Goal: Task Accomplishment & Management: Manage account settings

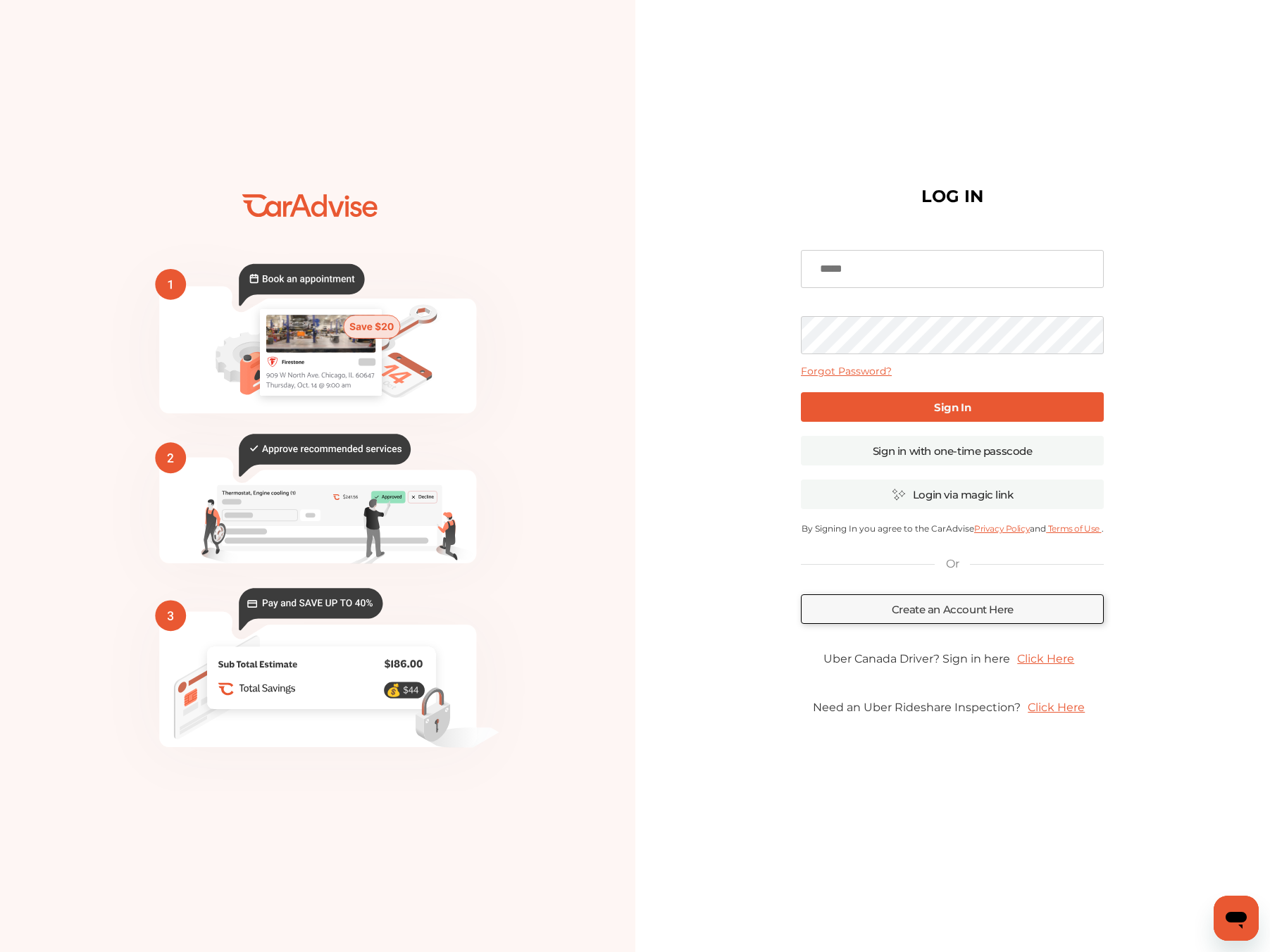
click at [840, 274] on input at bounding box center [952, 269] width 303 height 38
type input "**********"
click at [834, 612] on link "Create an Account Here" at bounding box center [952, 610] width 303 height 30
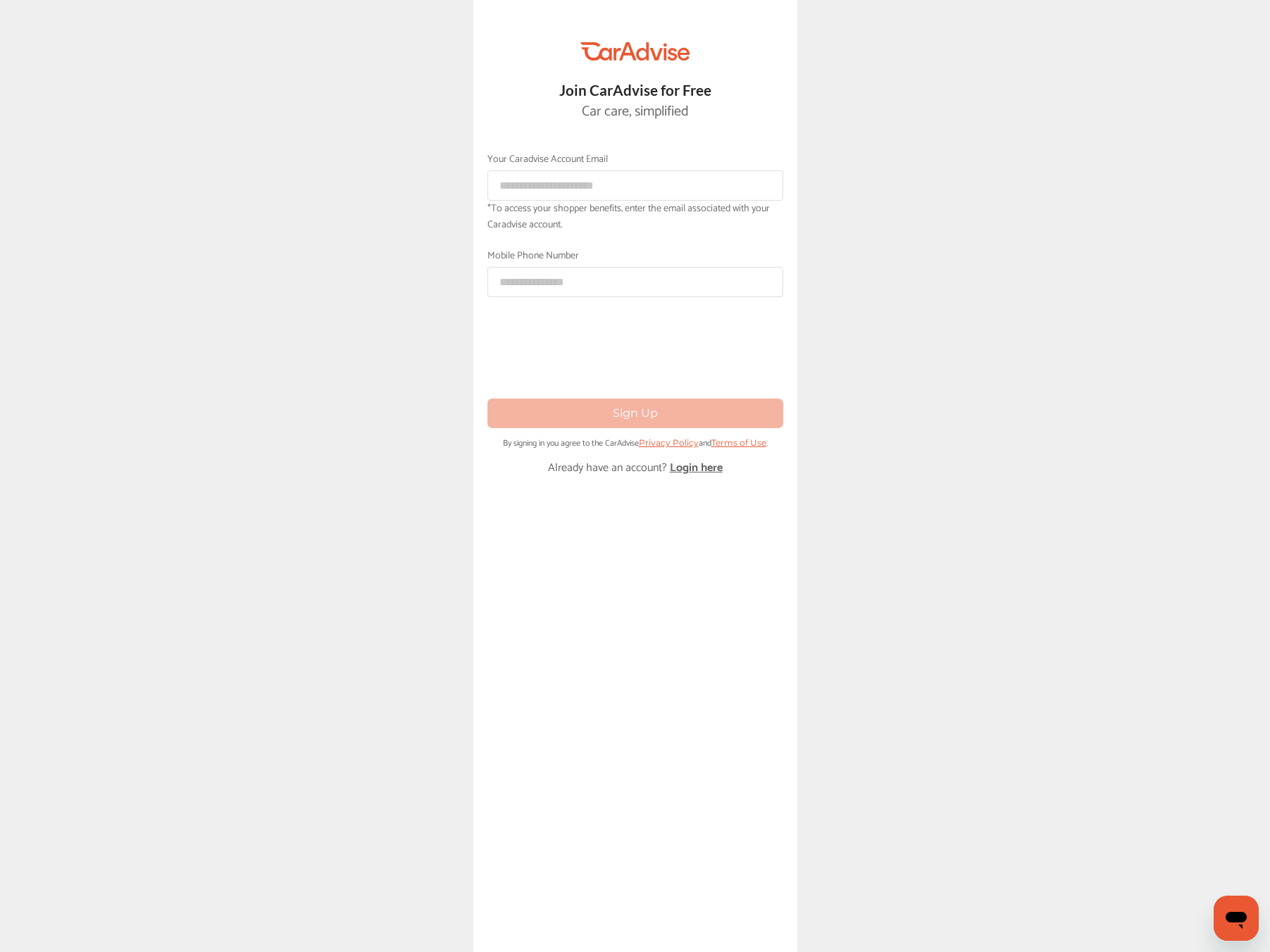
click at [541, 165] on span "caradvise" at bounding box center [529, 160] width 40 height 16
click at [539, 192] on input at bounding box center [635, 185] width 295 height 31
type input "**********"
click at [534, 284] on input at bounding box center [635, 282] width 295 height 31
type input "**********"
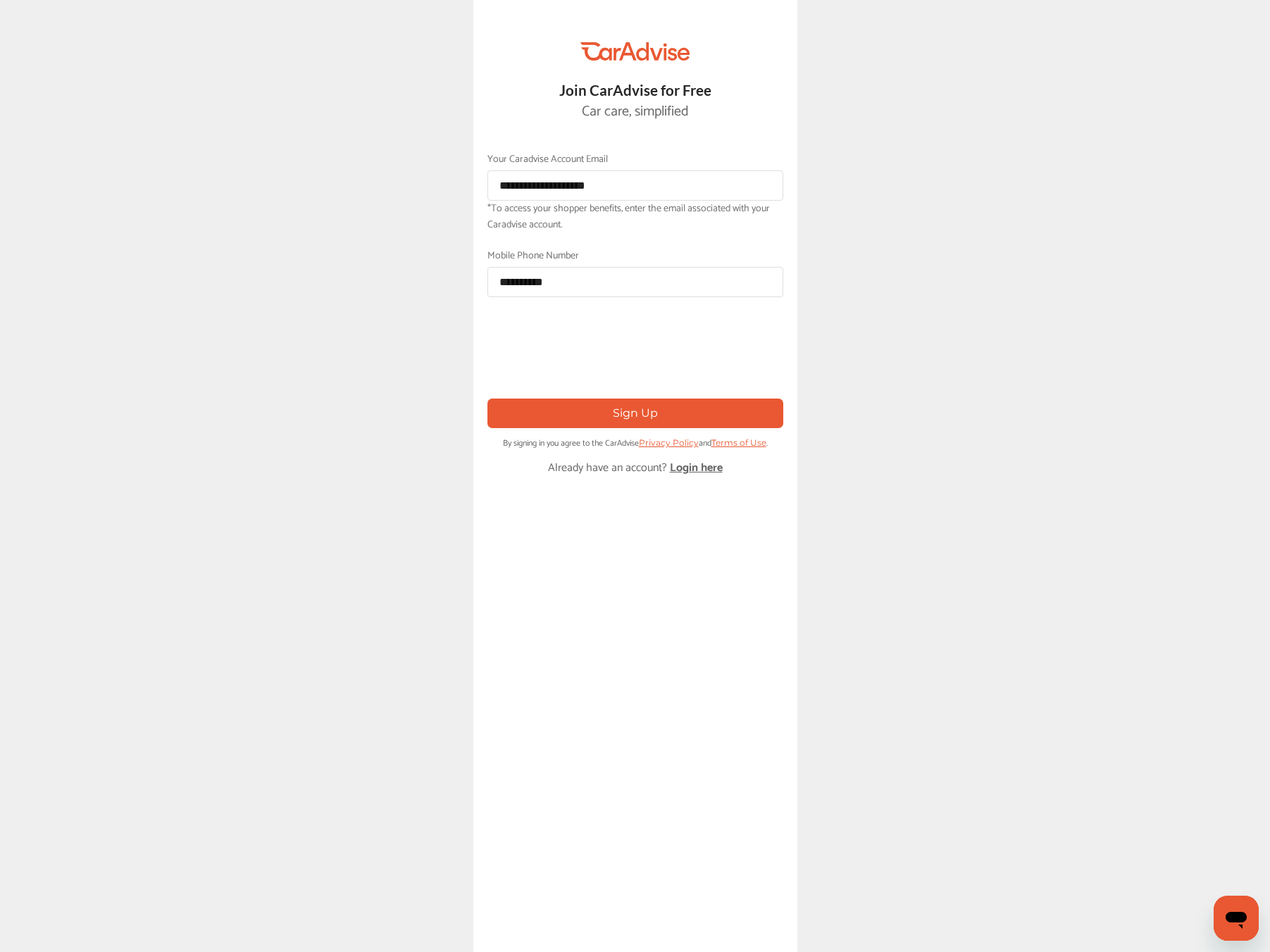
click at [557, 419] on button "Sign Up" at bounding box center [635, 413] width 295 height 29
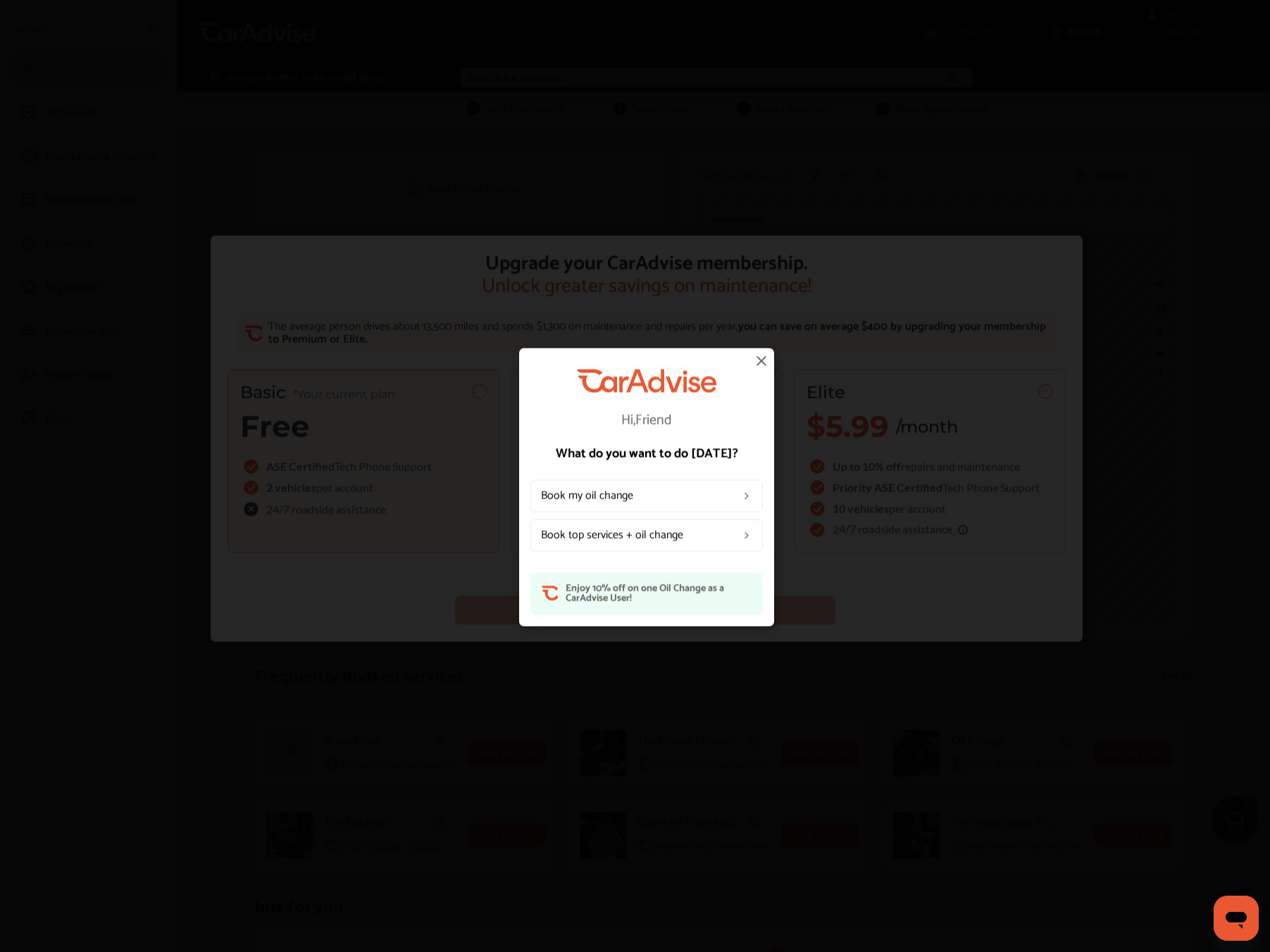
click at [763, 361] on img at bounding box center [761, 360] width 17 height 17
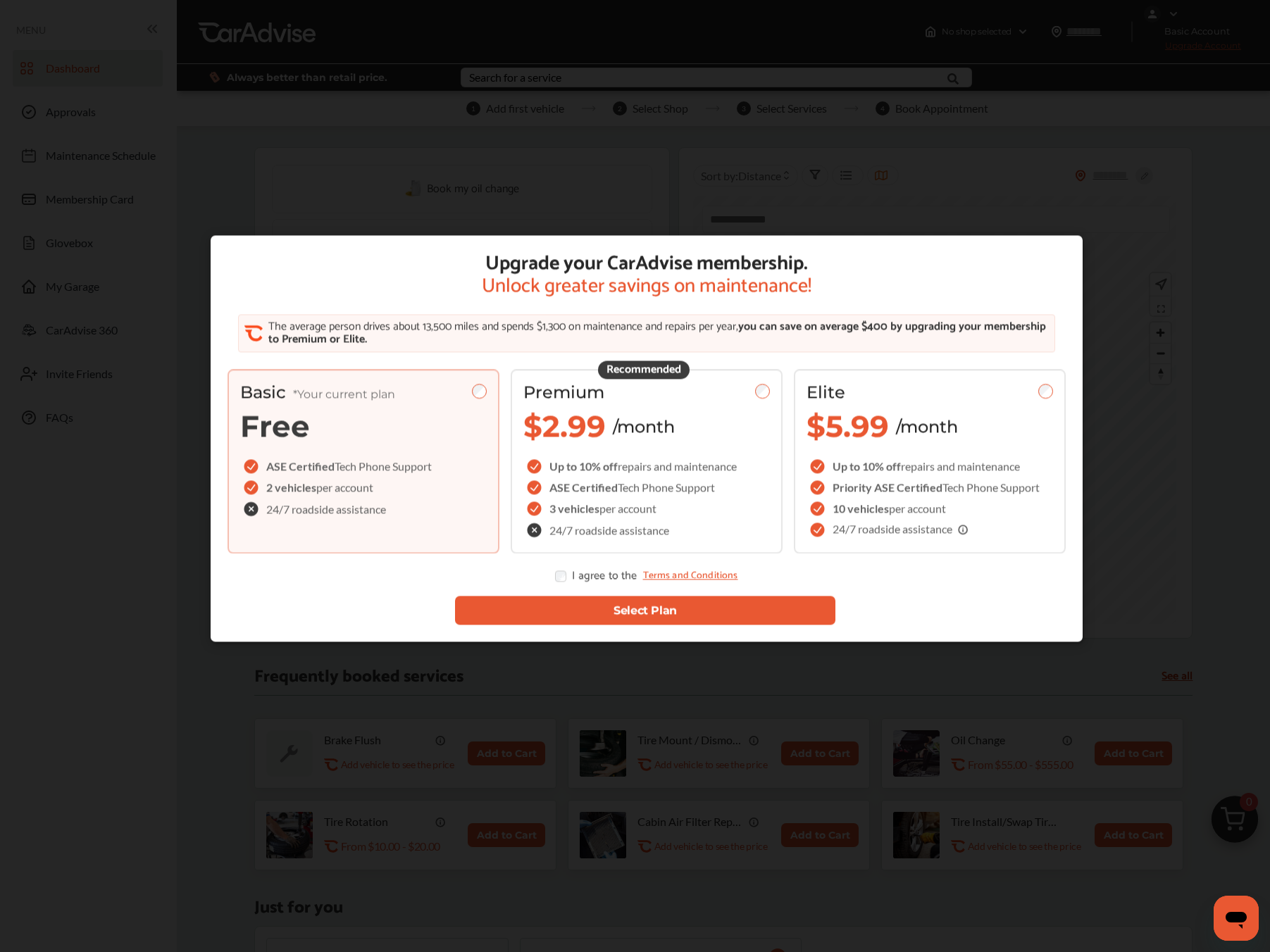
click at [566, 616] on button "Select Plan" at bounding box center [645, 610] width 381 height 29
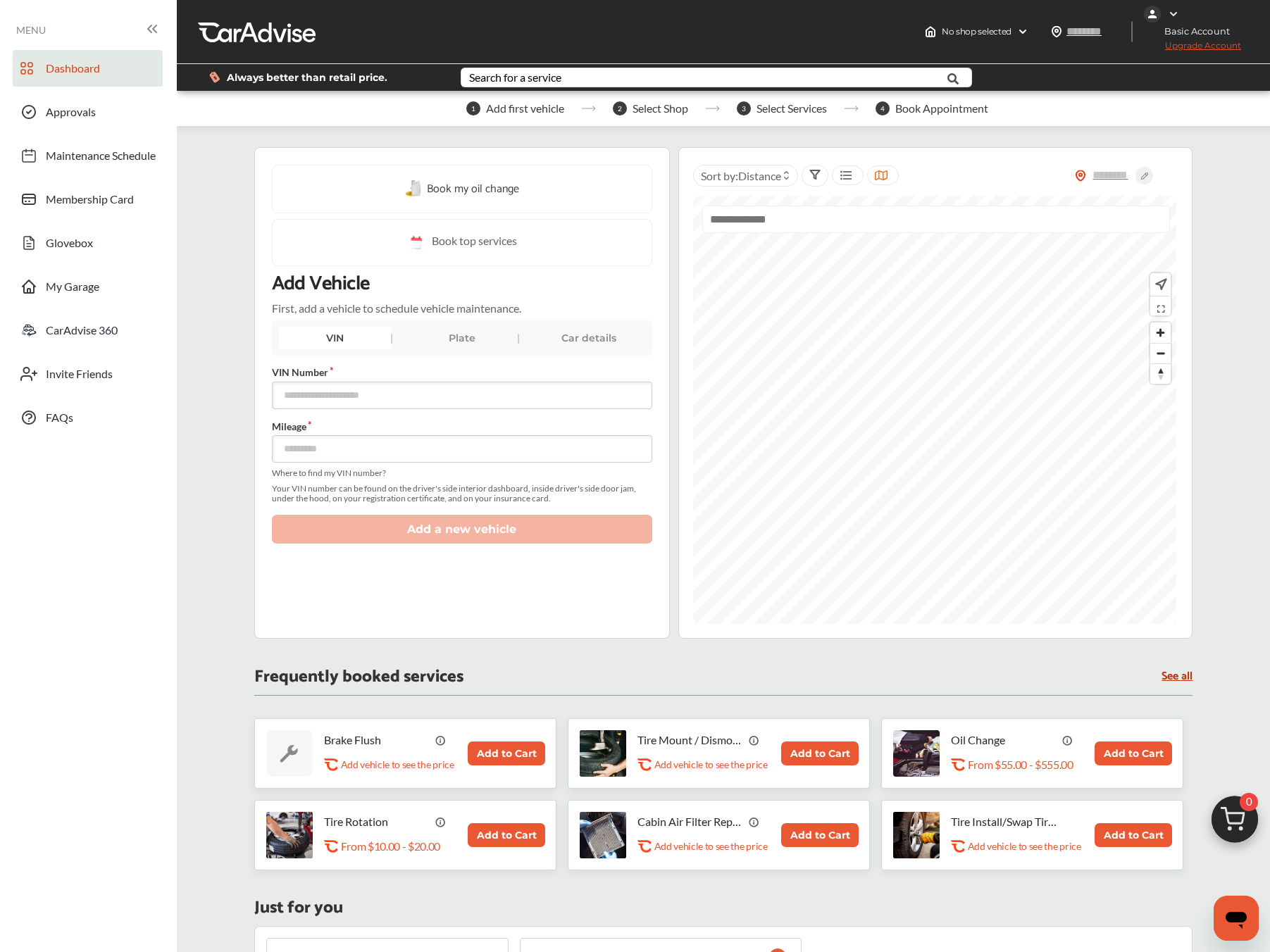
click at [438, 239] on span "Book top services" at bounding box center [475, 242] width 85 height 18
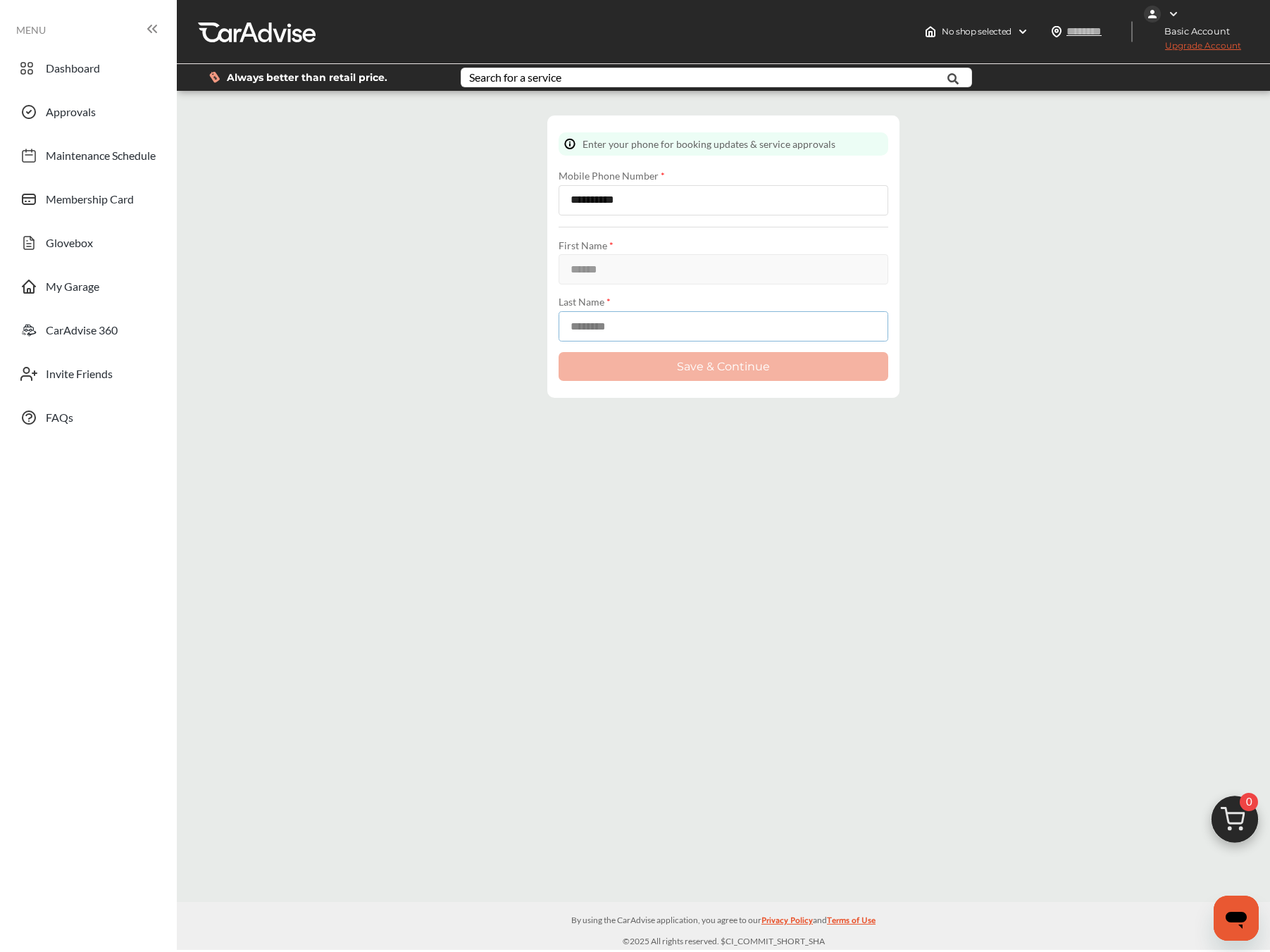
click at [604, 320] on input at bounding box center [724, 326] width 330 height 31
type input "******"
click at [591, 358] on button "Save & Continue" at bounding box center [724, 366] width 330 height 29
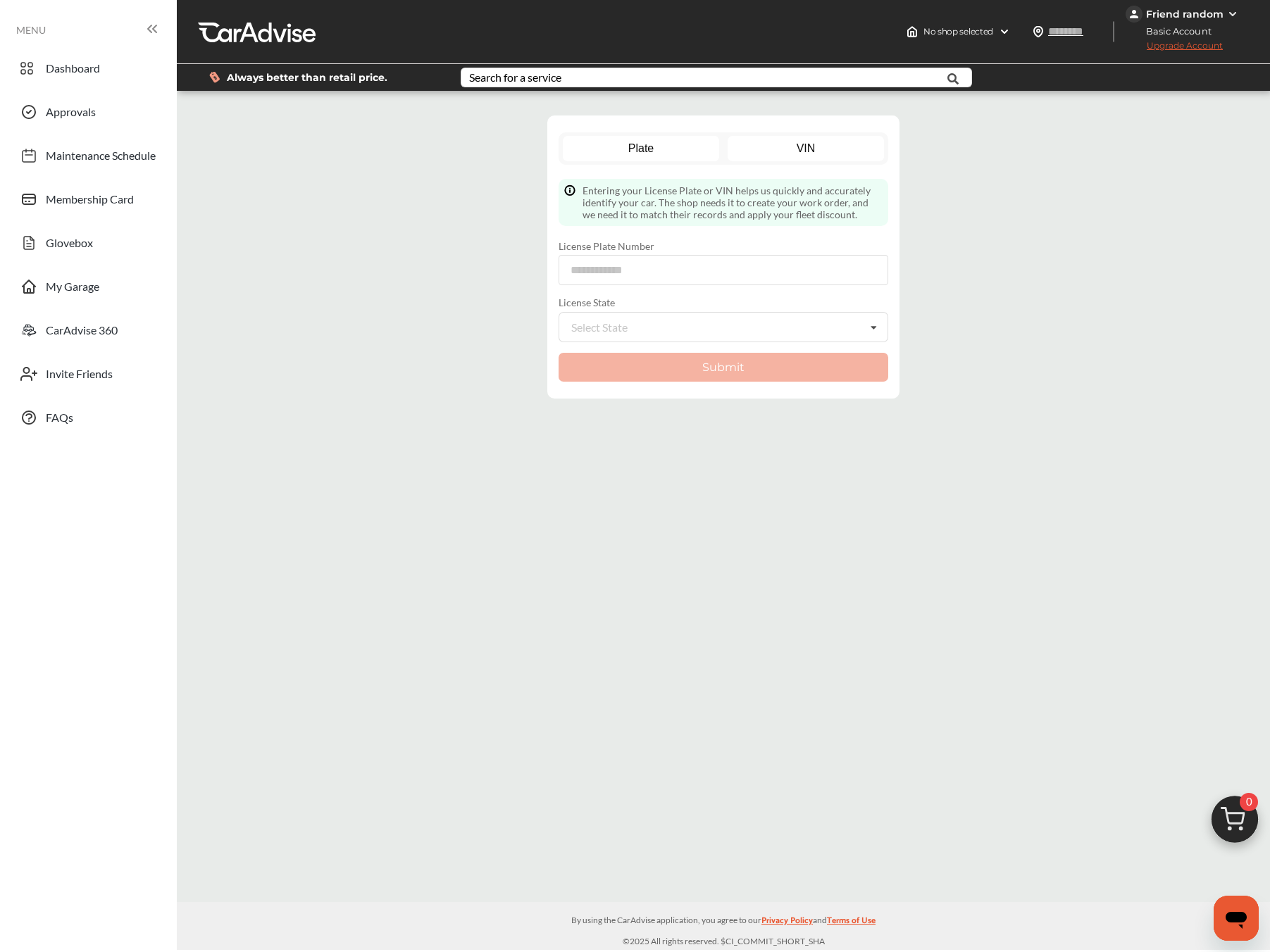
click at [816, 145] on link "VIN" at bounding box center [806, 148] width 157 height 25
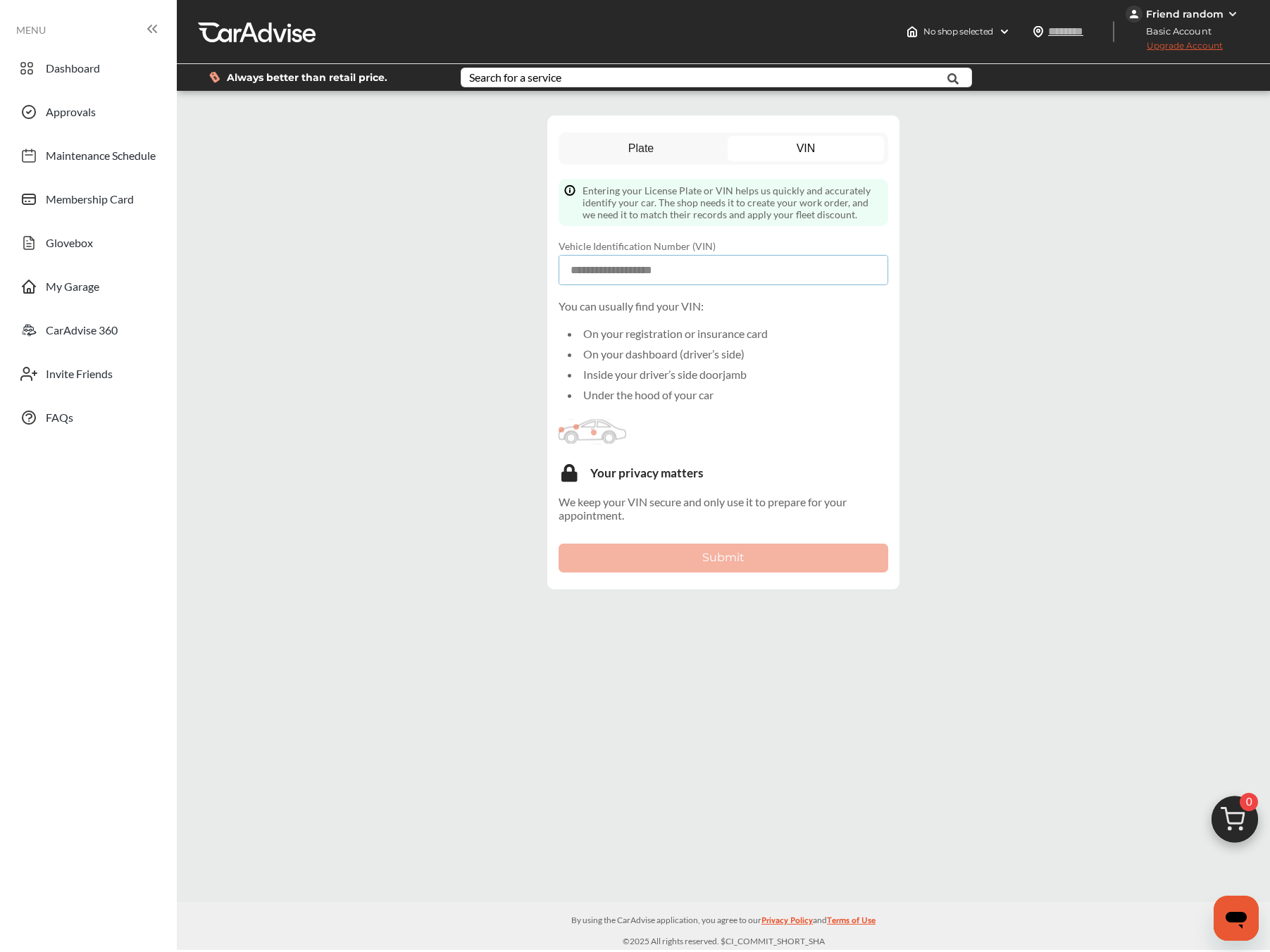
click at [692, 263] on input at bounding box center [724, 270] width 330 height 31
paste input "**********"
type input "**********"
click at [689, 559] on button "Submit" at bounding box center [724, 558] width 330 height 29
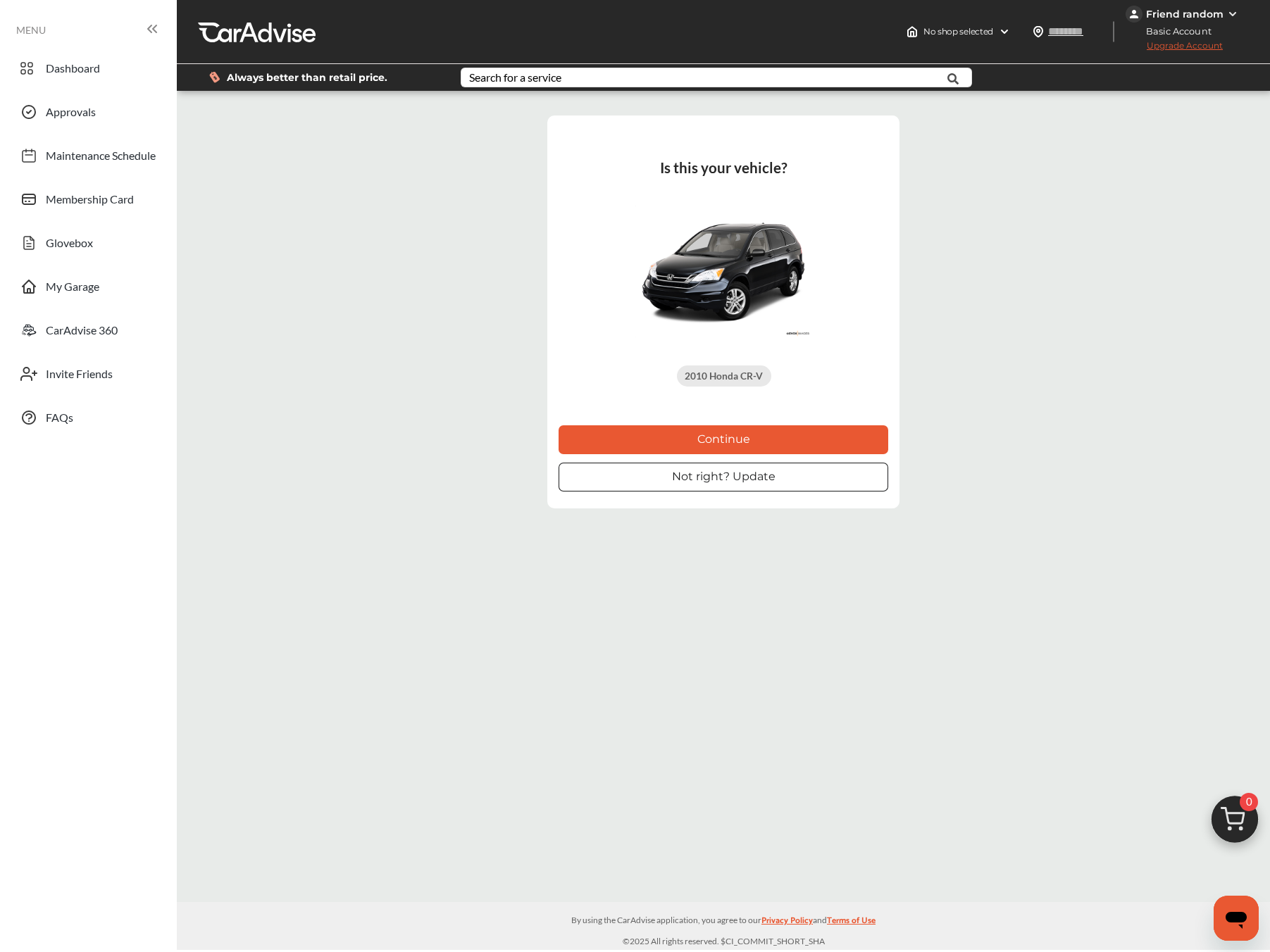
click at [742, 439] on button "Continue" at bounding box center [724, 439] width 330 height 29
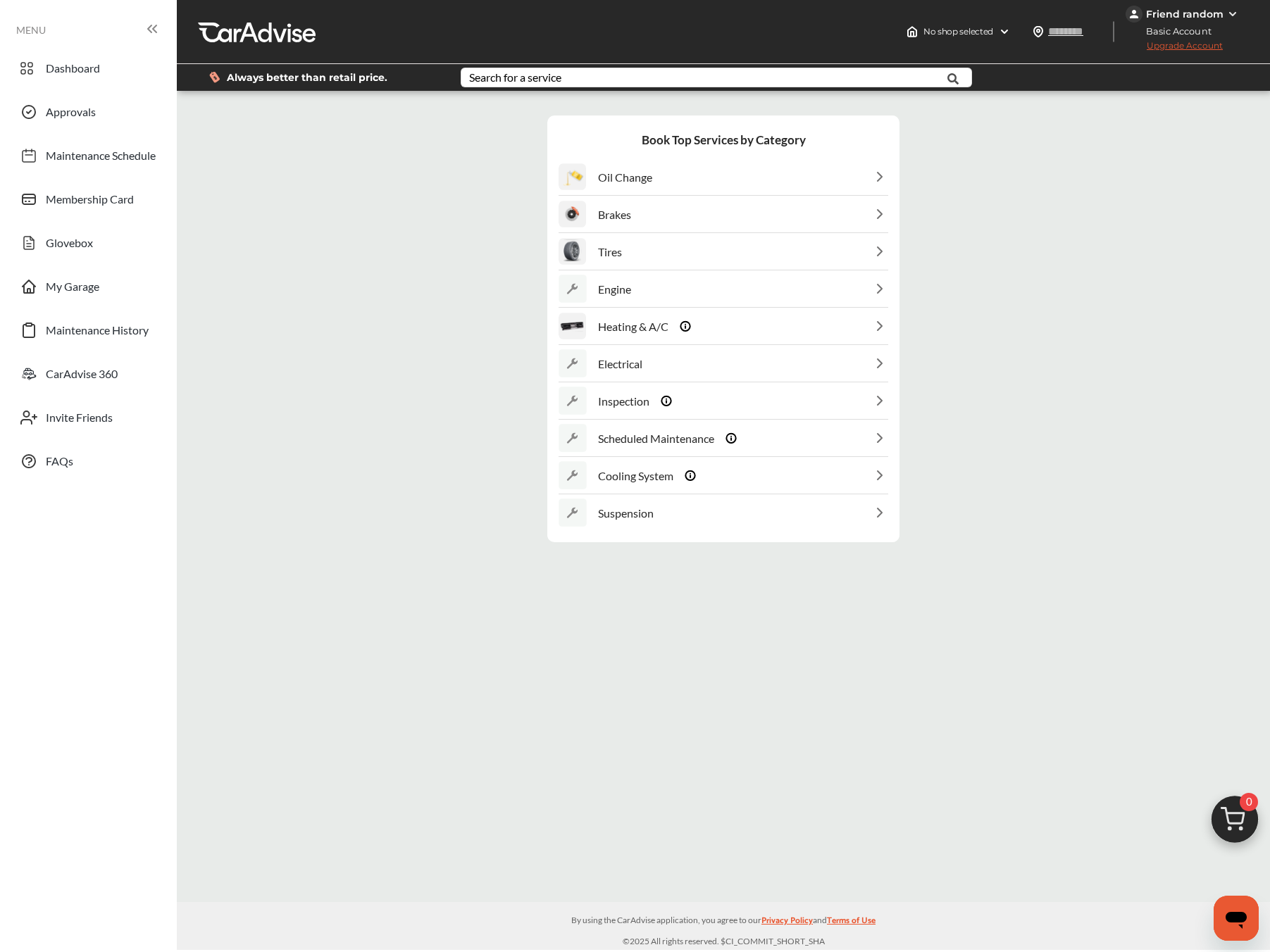
click at [683, 175] on div "Oil Change" at bounding box center [724, 177] width 330 height 36
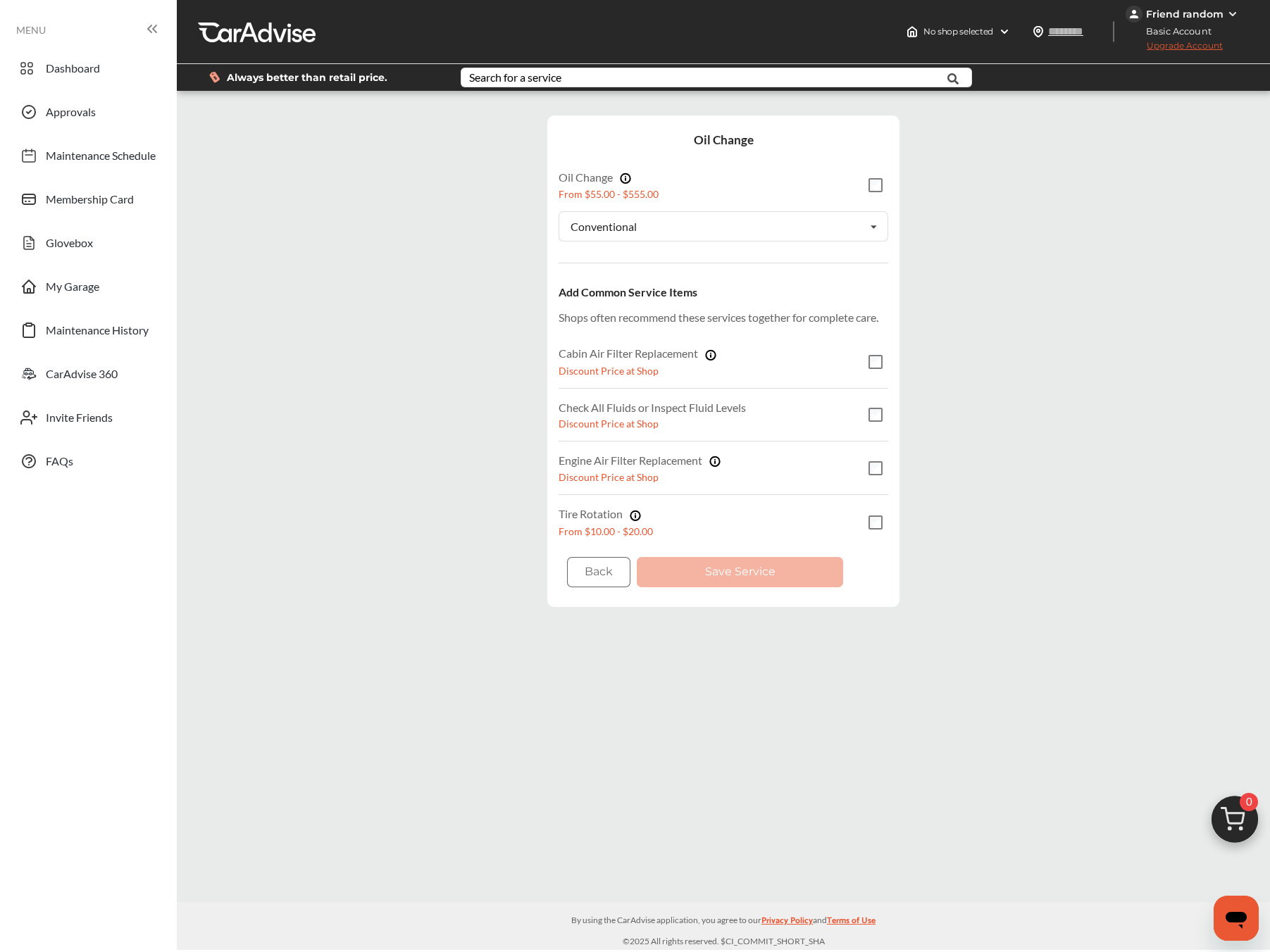
click at [869, 176] on div "Oil Change From $55.00 - $555.00" at bounding box center [724, 185] width 330 height 52
click at [883, 174] on div "Oil Change From $55.00 - $555.00" at bounding box center [724, 185] width 330 height 52
click at [722, 551] on div "Back Save Service" at bounding box center [724, 571] width 330 height 47
click at [708, 582] on button "Save Service" at bounding box center [739, 572] width 207 height 31
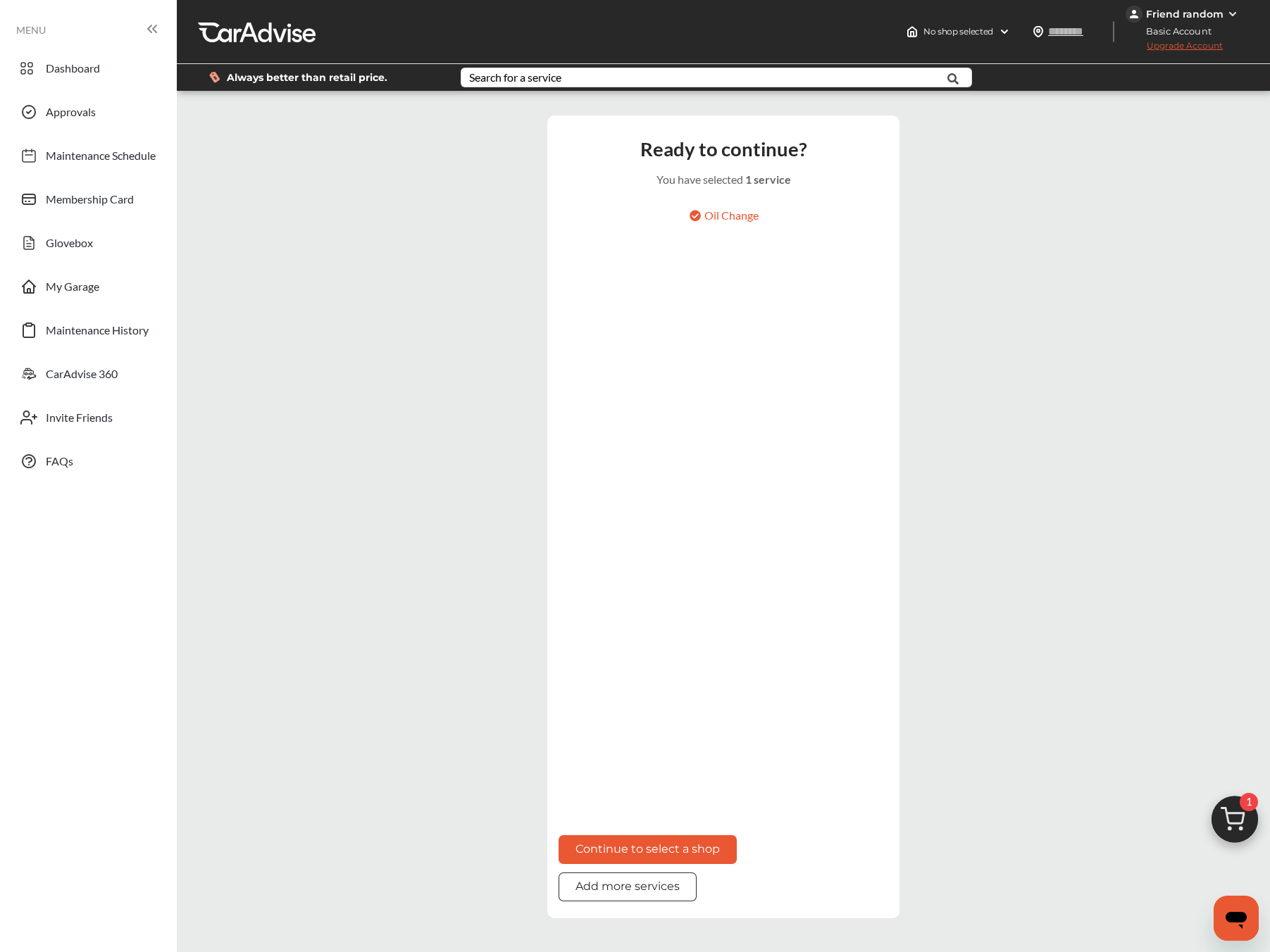
click at [624, 891] on button "Add more services" at bounding box center [628, 887] width 138 height 29
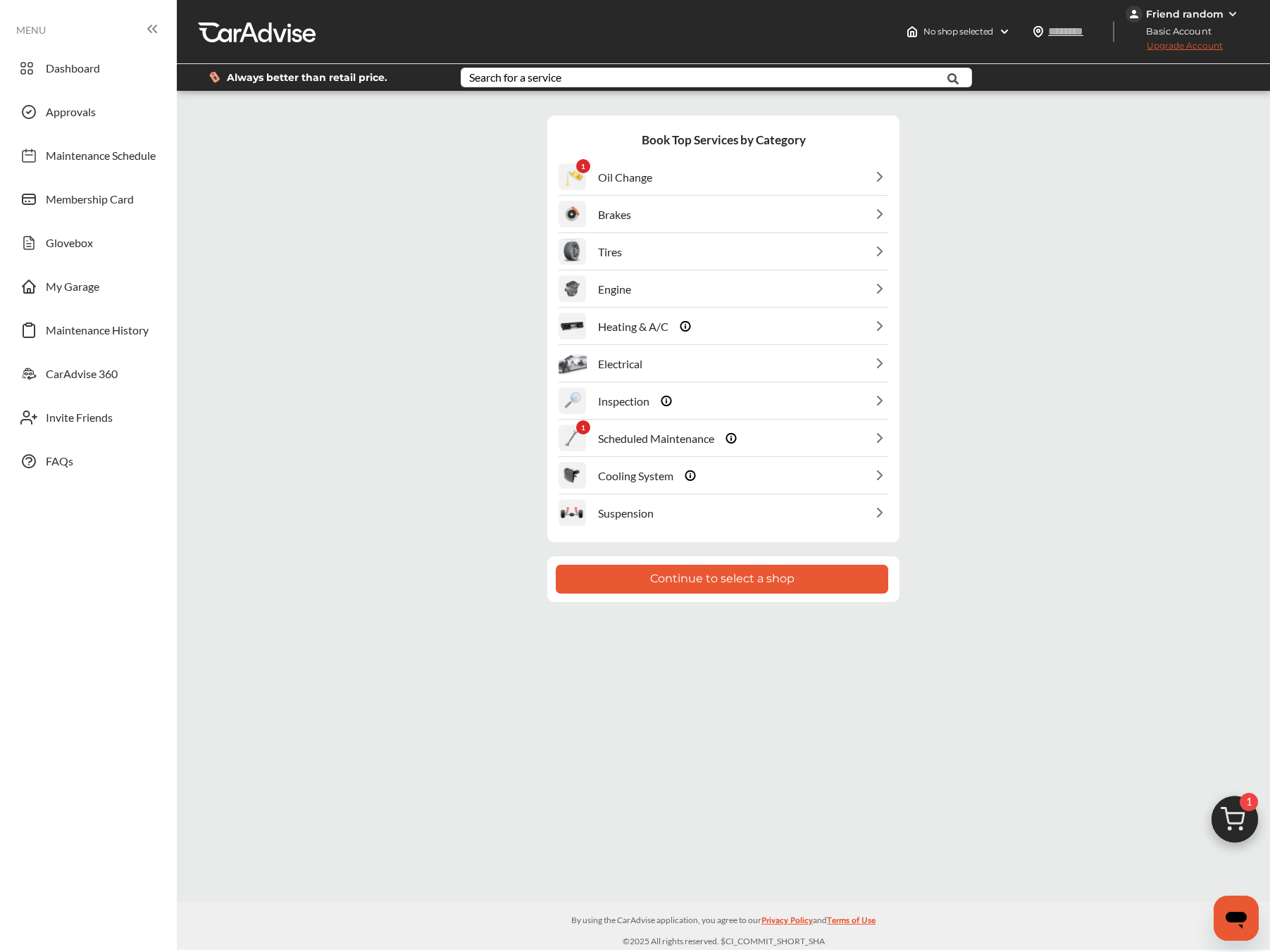
click at [666, 245] on div "Tires" at bounding box center [724, 251] width 330 height 36
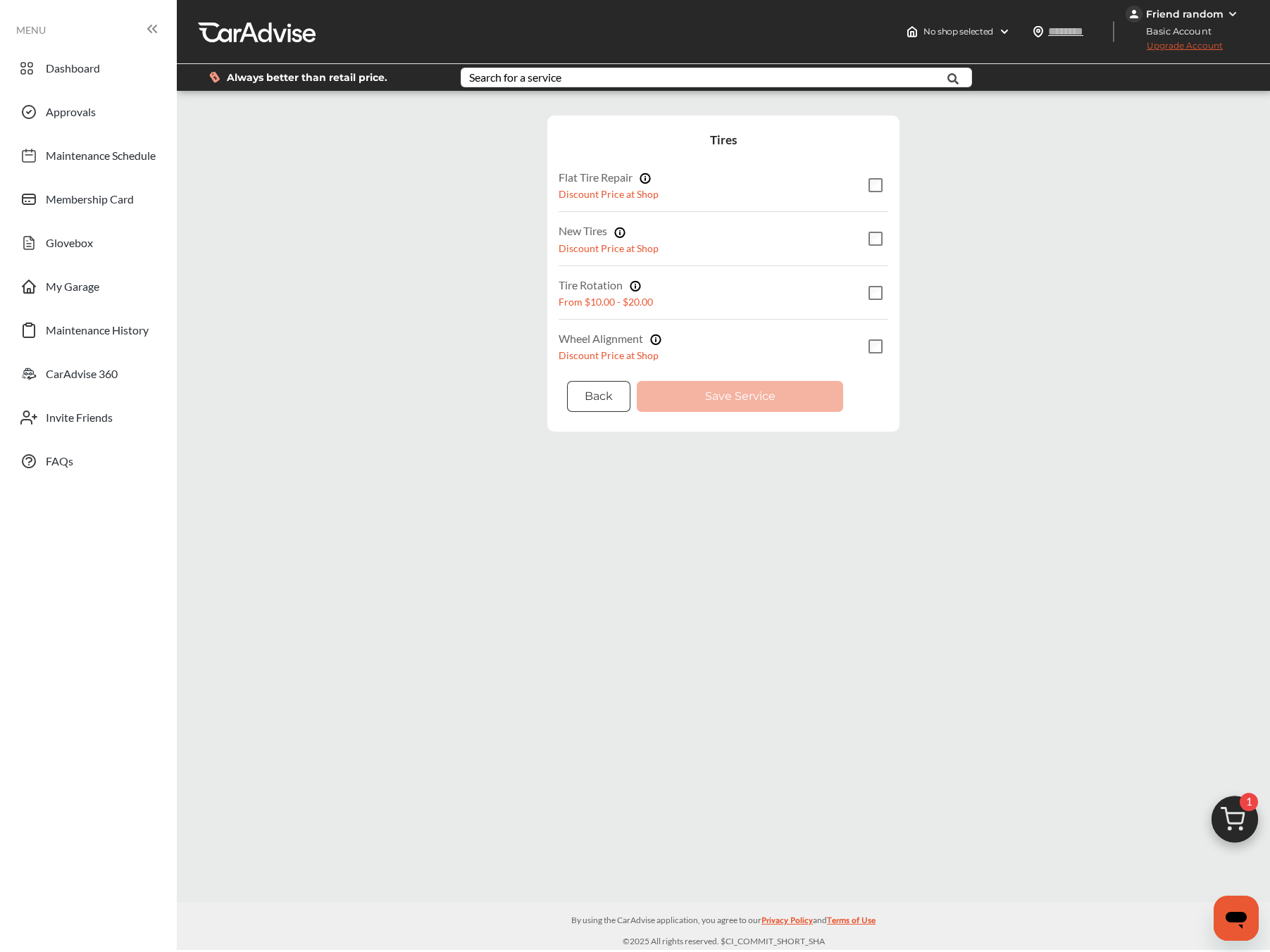
click at [591, 398] on button "Back" at bounding box center [598, 396] width 63 height 31
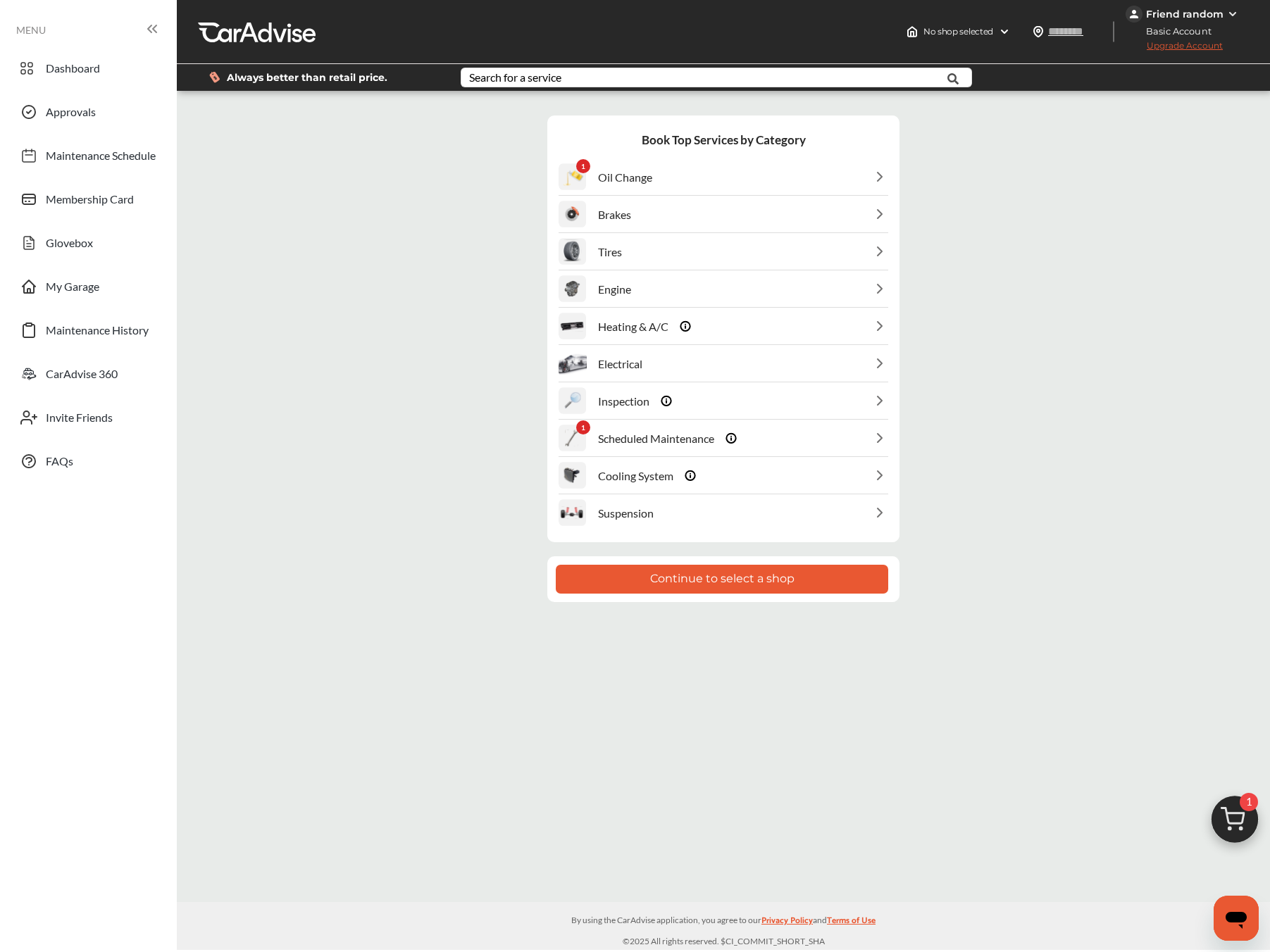
click at [625, 255] on div "Tires" at bounding box center [724, 251] width 330 height 36
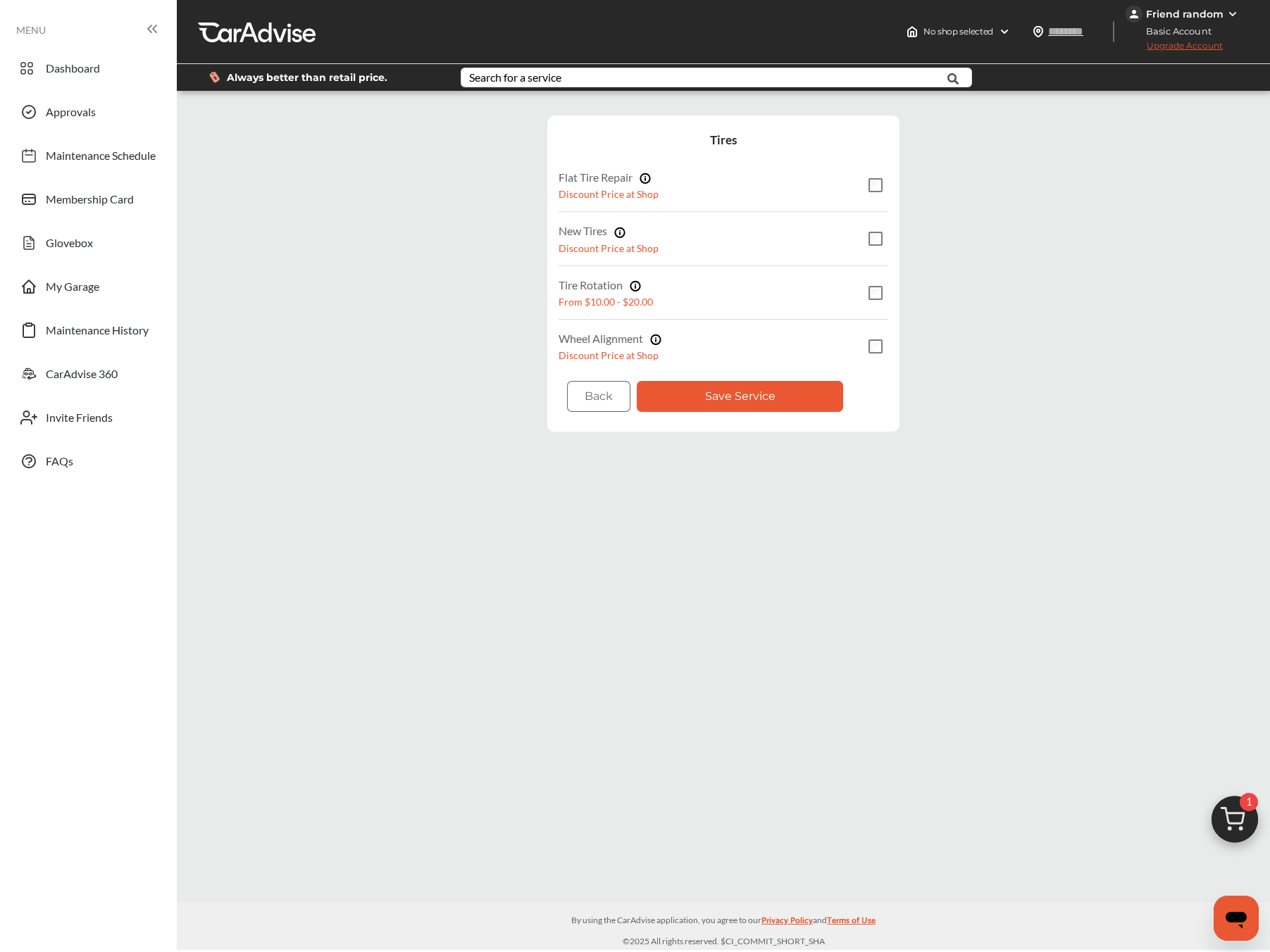
click at [767, 386] on button "Save Service" at bounding box center [739, 396] width 207 height 31
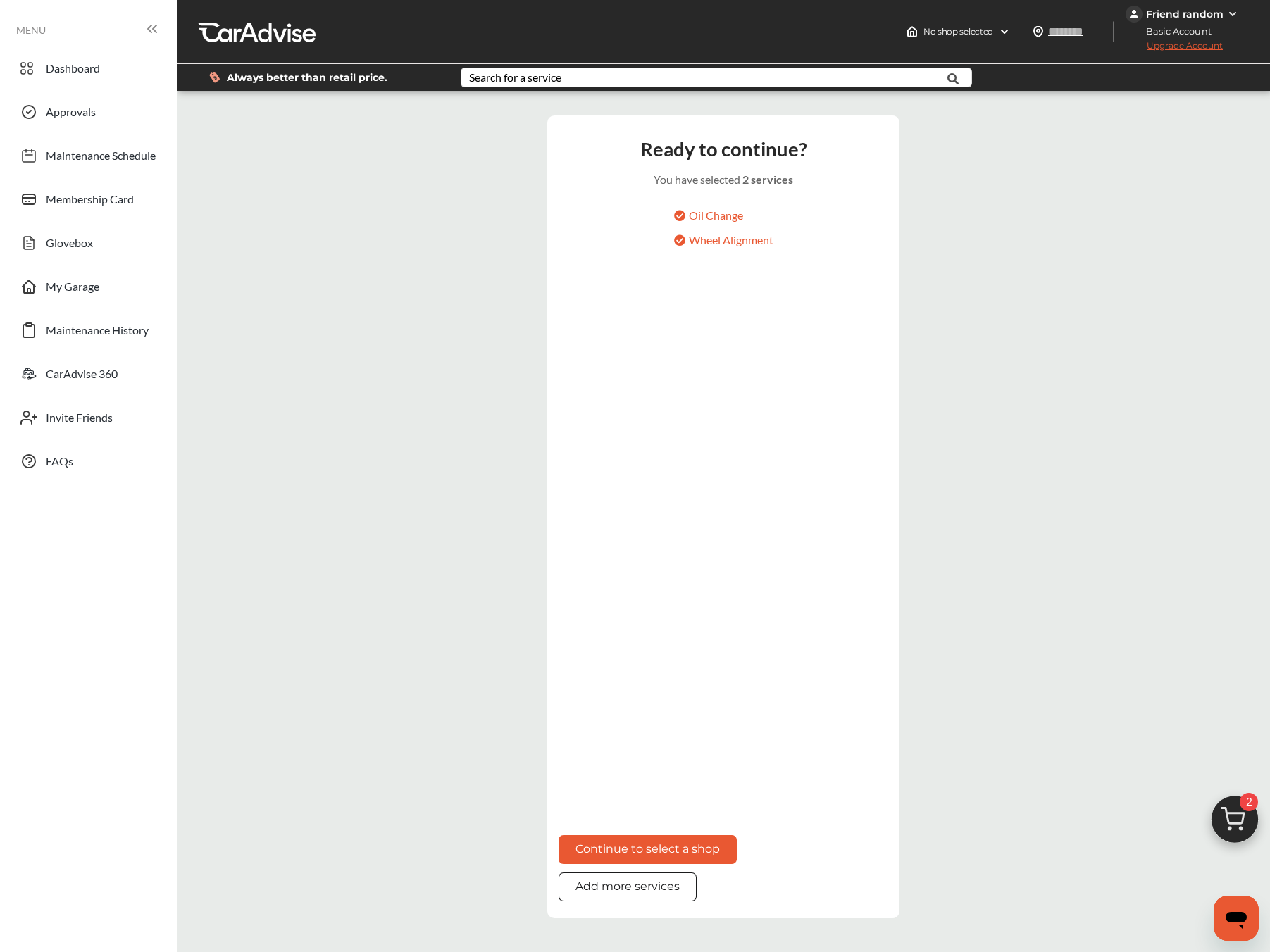
click at [646, 838] on button "Continue to select a shop" at bounding box center [648, 850] width 178 height 29
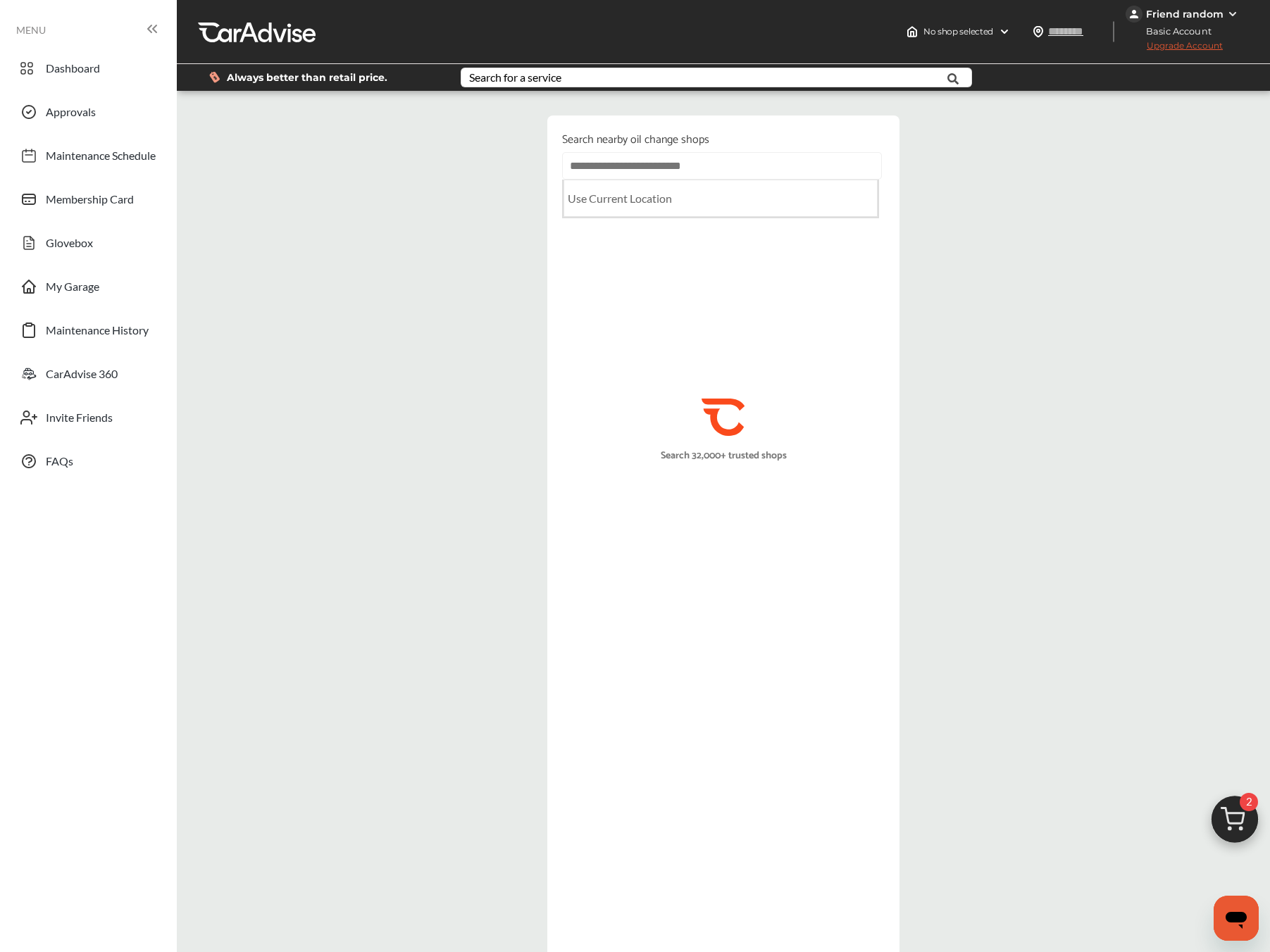
click at [648, 164] on input "text" at bounding box center [722, 166] width 320 height 28
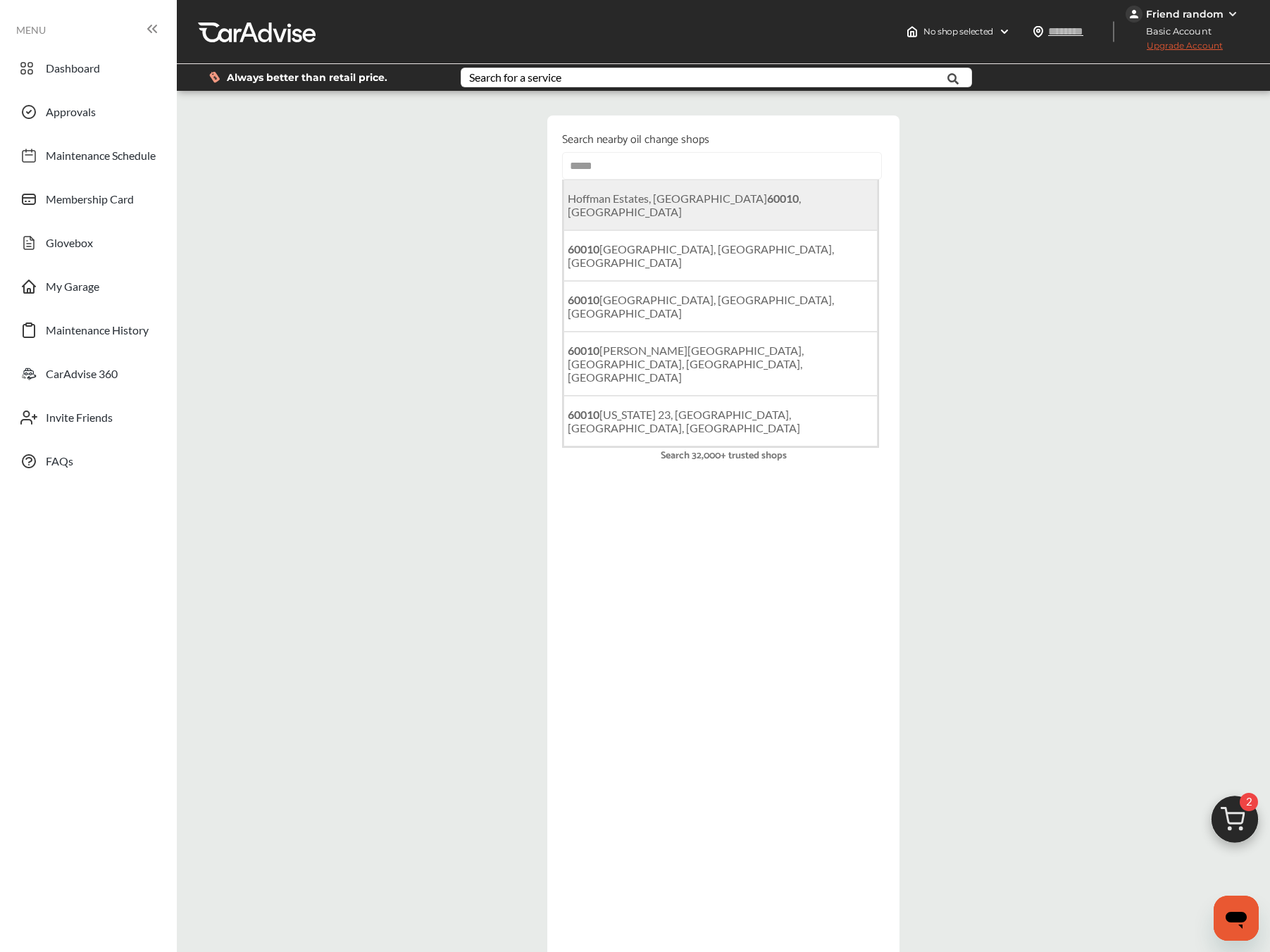
click at [767, 205] on b "60010" at bounding box center [783, 198] width 31 height 13
type input "**********"
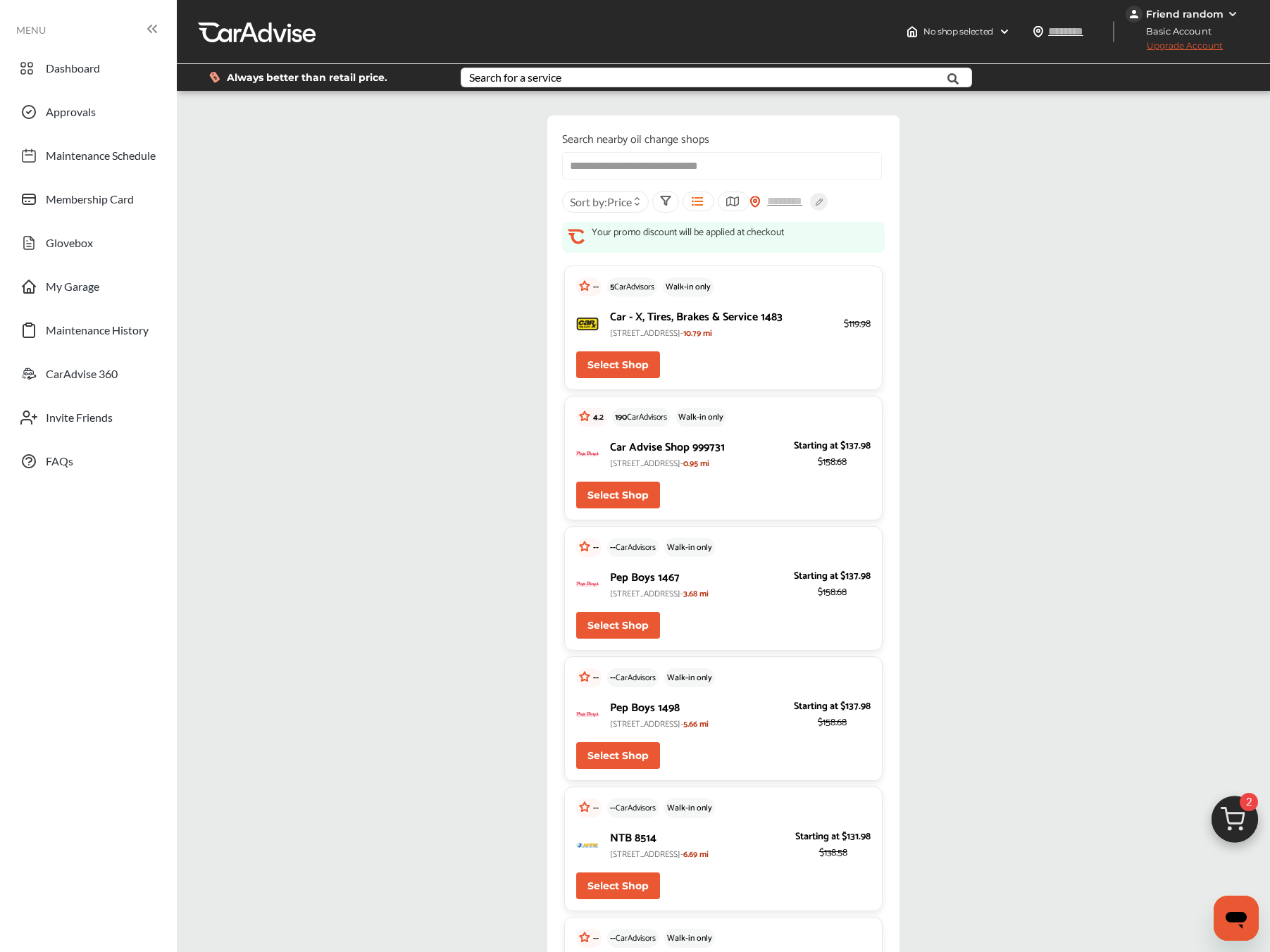
scroll to position [46, 0]
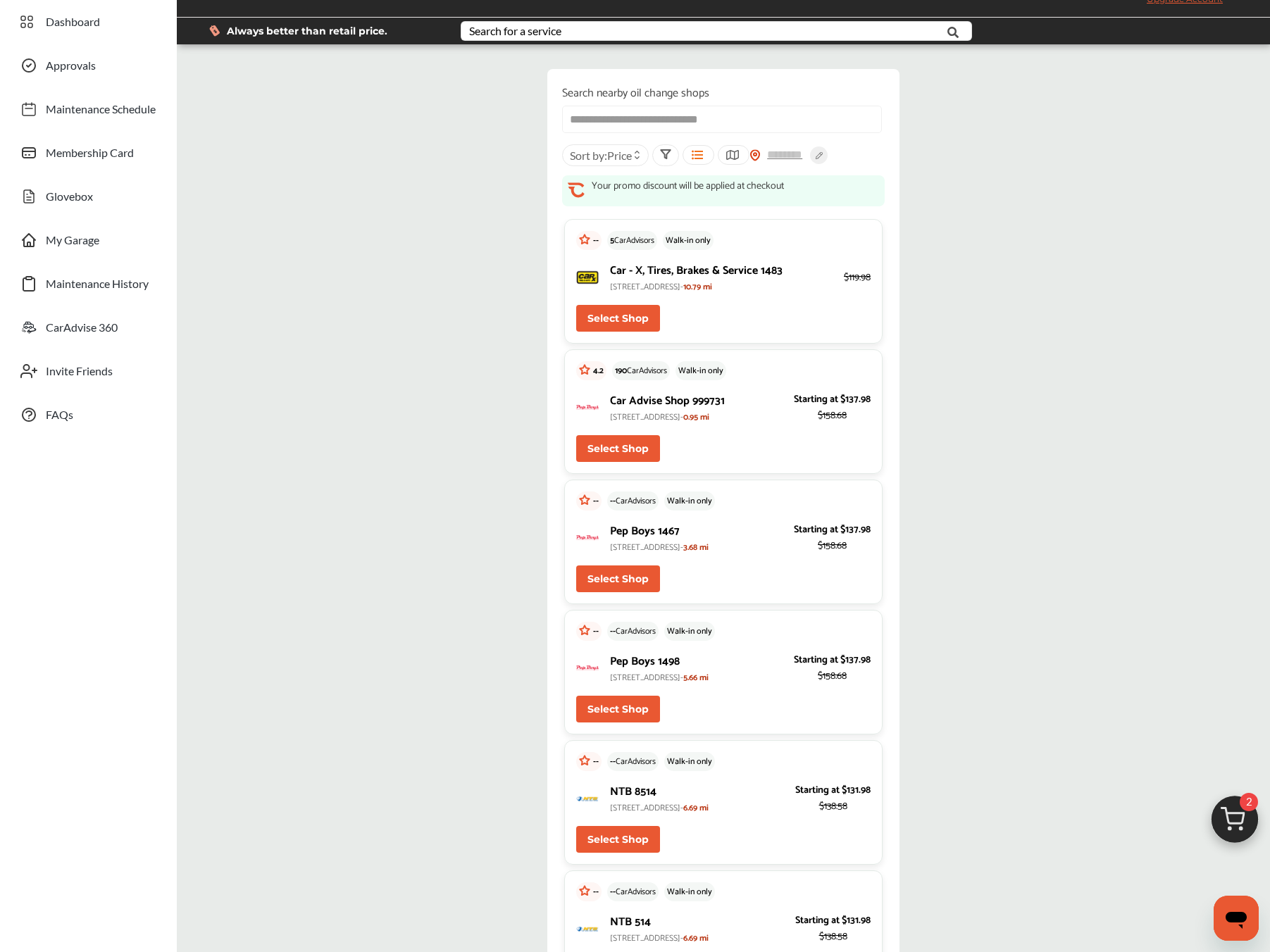
click at [645, 455] on button "Select Shop" at bounding box center [618, 448] width 84 height 27
type input "*****"
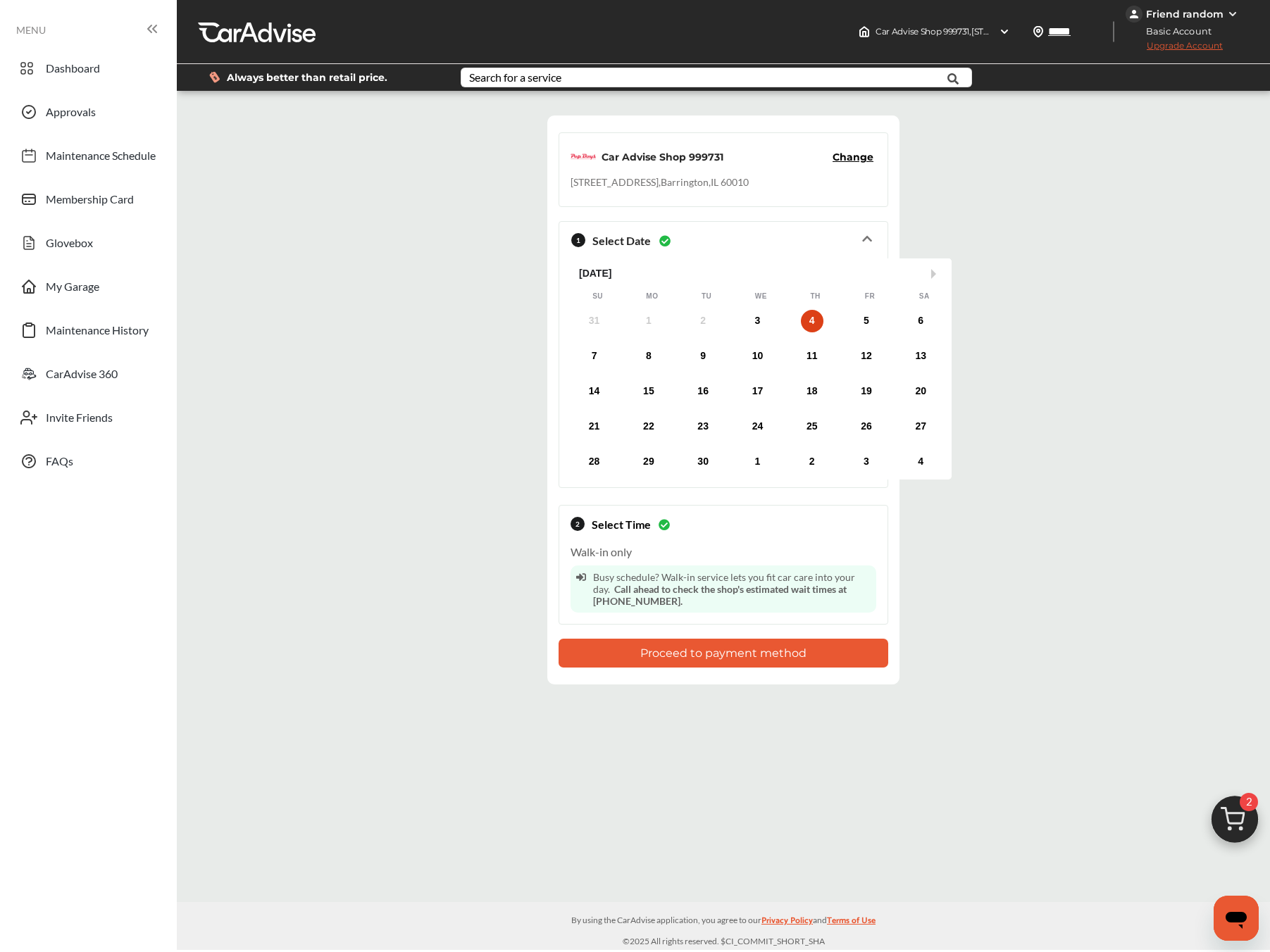
click at [749, 648] on button "Proceed to payment method" at bounding box center [724, 653] width 330 height 29
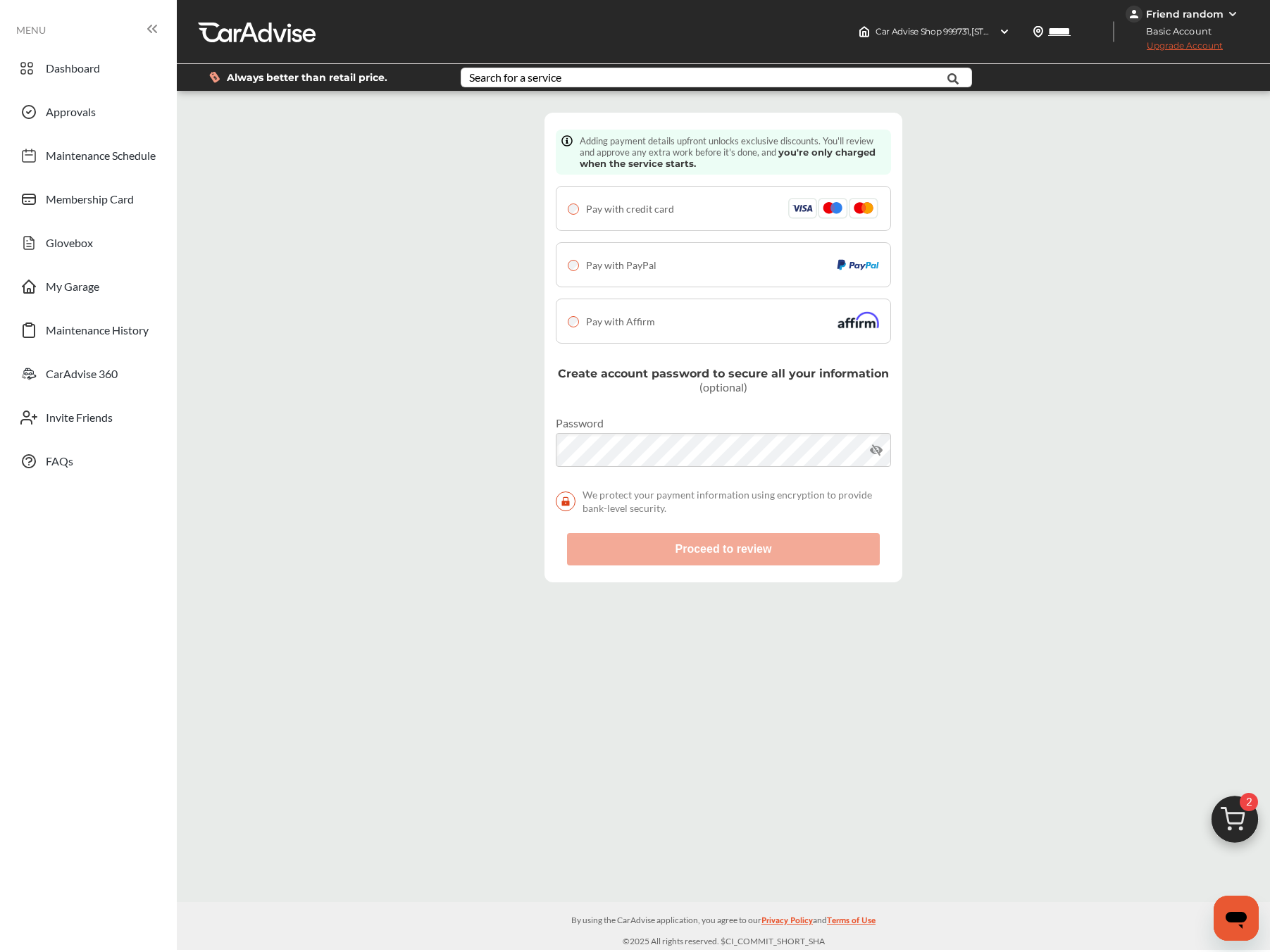
click at [614, 324] on span "Pay with Affirm" at bounding box center [620, 322] width 69 height 12
click at [647, 551] on button "Proceed to review" at bounding box center [723, 549] width 313 height 32
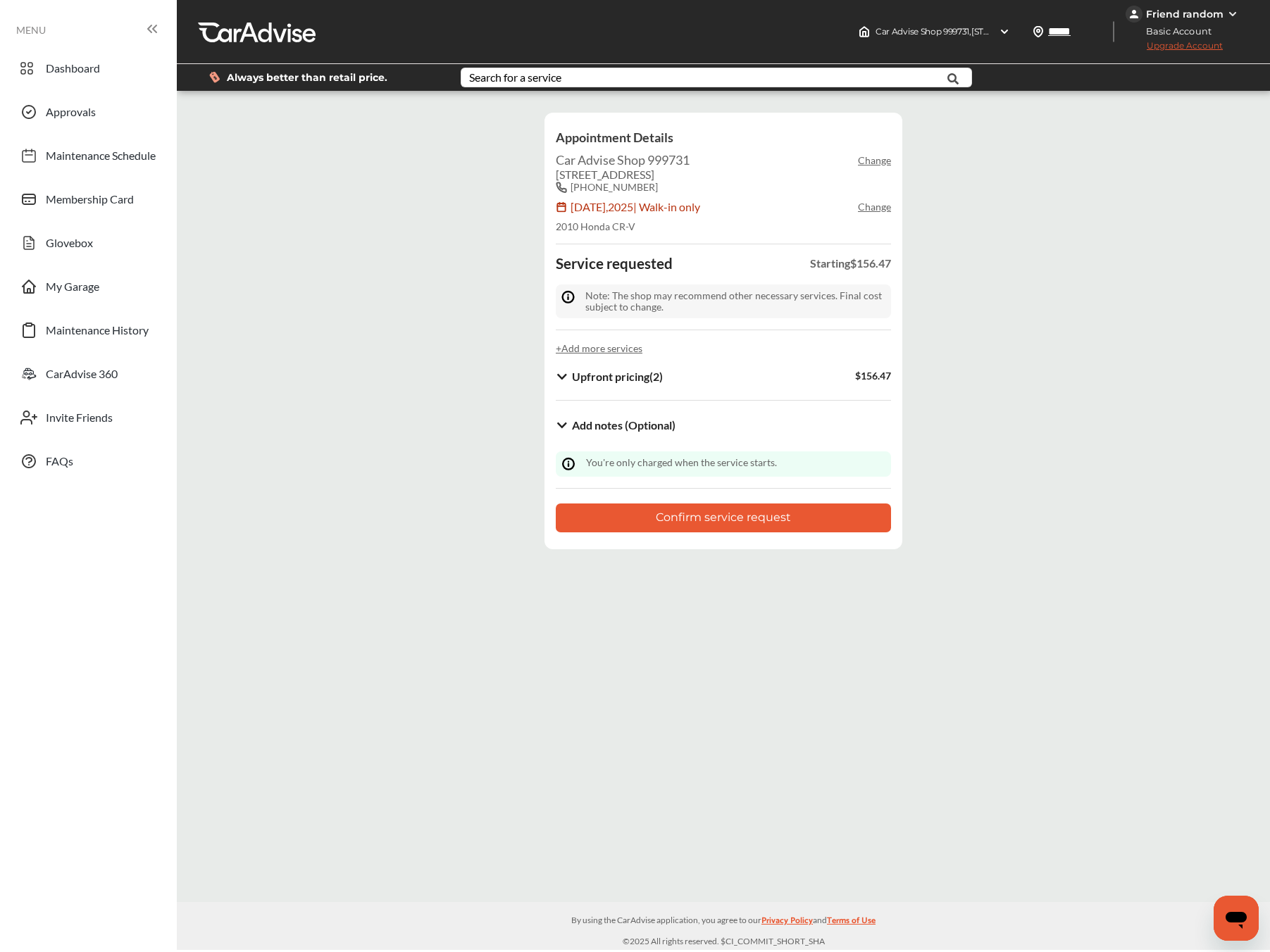
click at [599, 422] on b "Add notes (Optional)" at bounding box center [624, 425] width 104 height 13
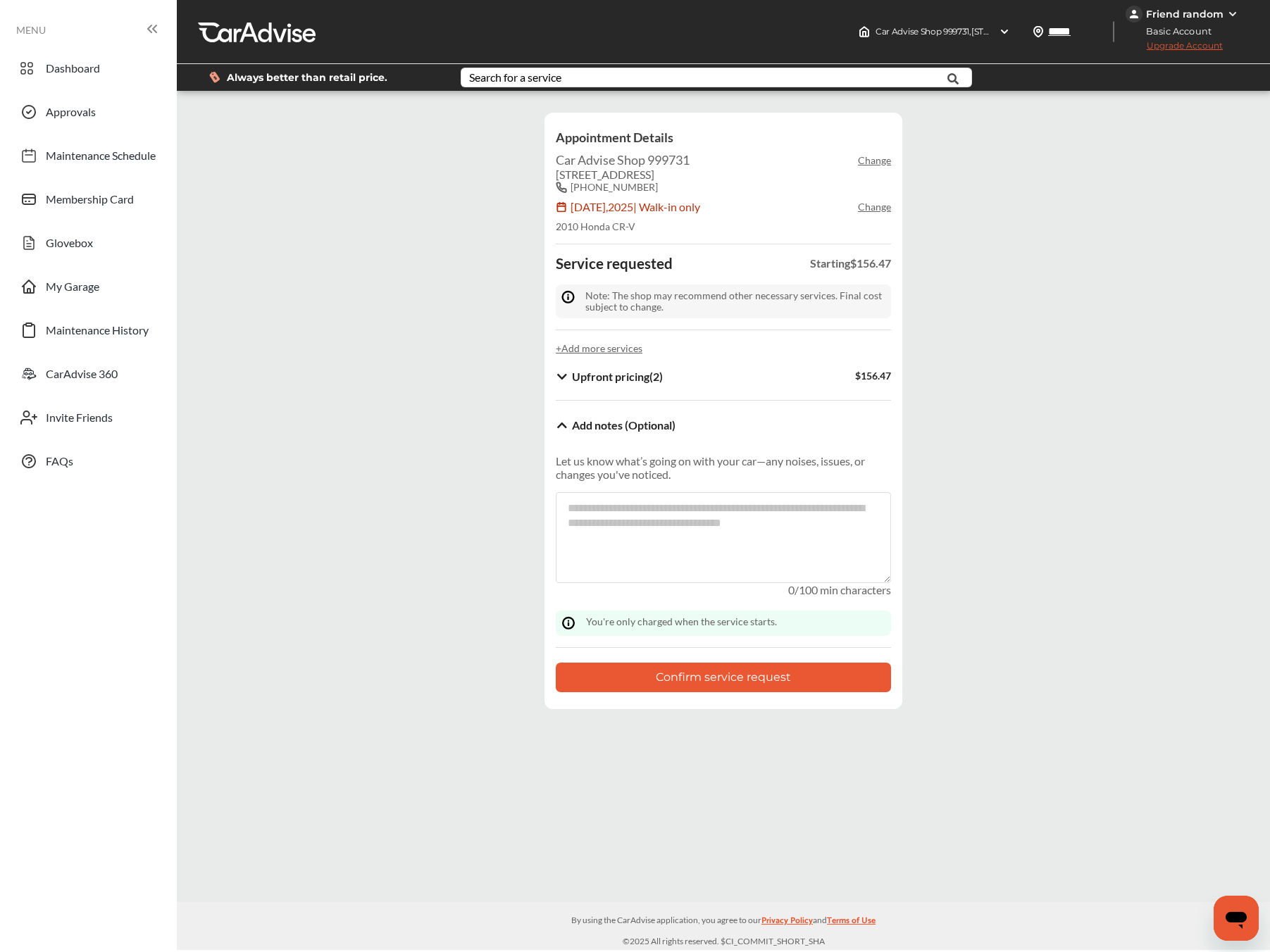
click at [606, 425] on b "Add notes (Optional)" at bounding box center [624, 425] width 104 height 13
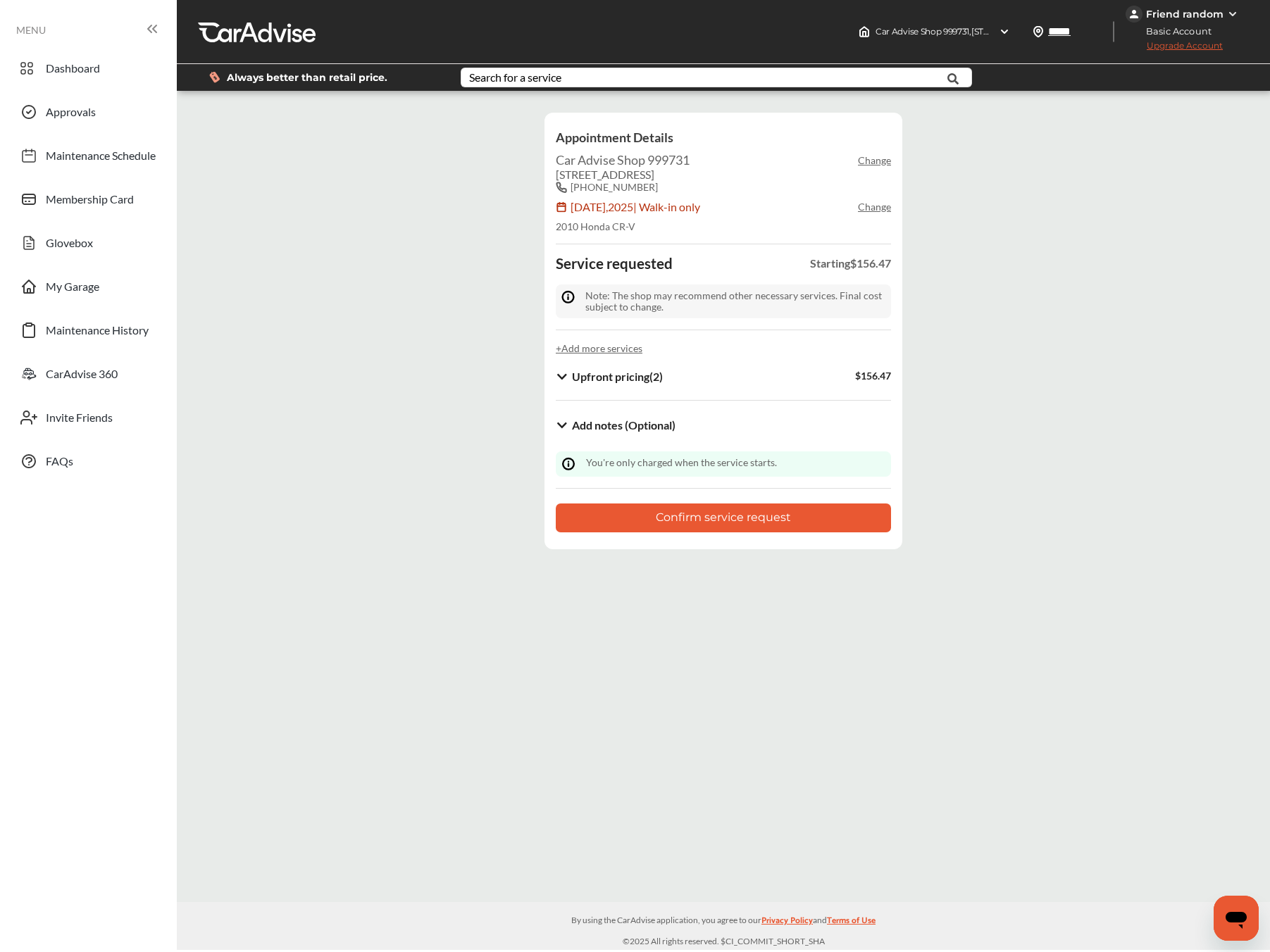
click at [598, 371] on b "Upfront pricing ( 2 )" at bounding box center [618, 377] width 91 height 13
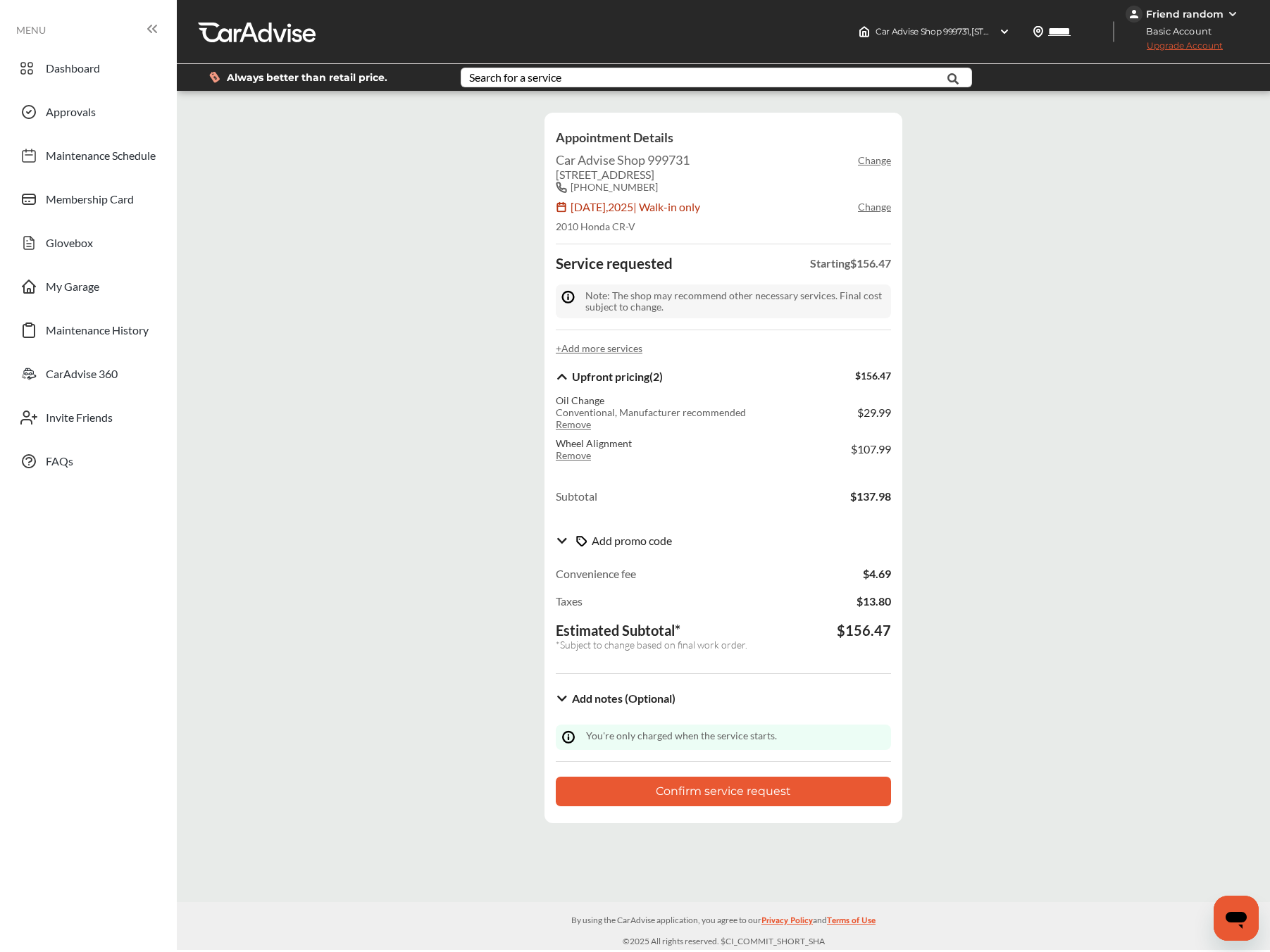
click at [598, 383] on b "Upfront pricing ( 2 )" at bounding box center [618, 377] width 91 height 13
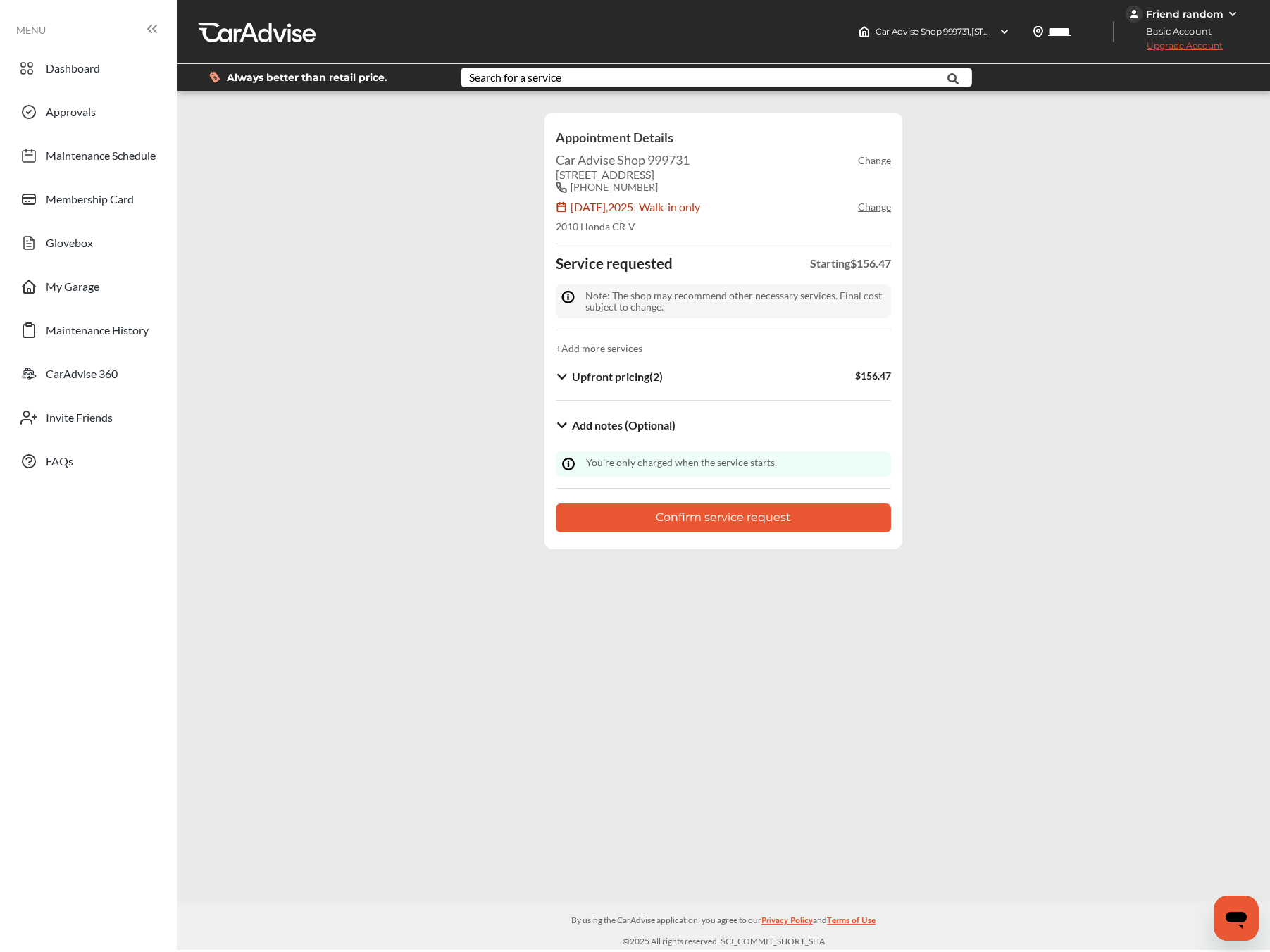
click at [590, 428] on b "Add notes (Optional)" at bounding box center [624, 425] width 104 height 13
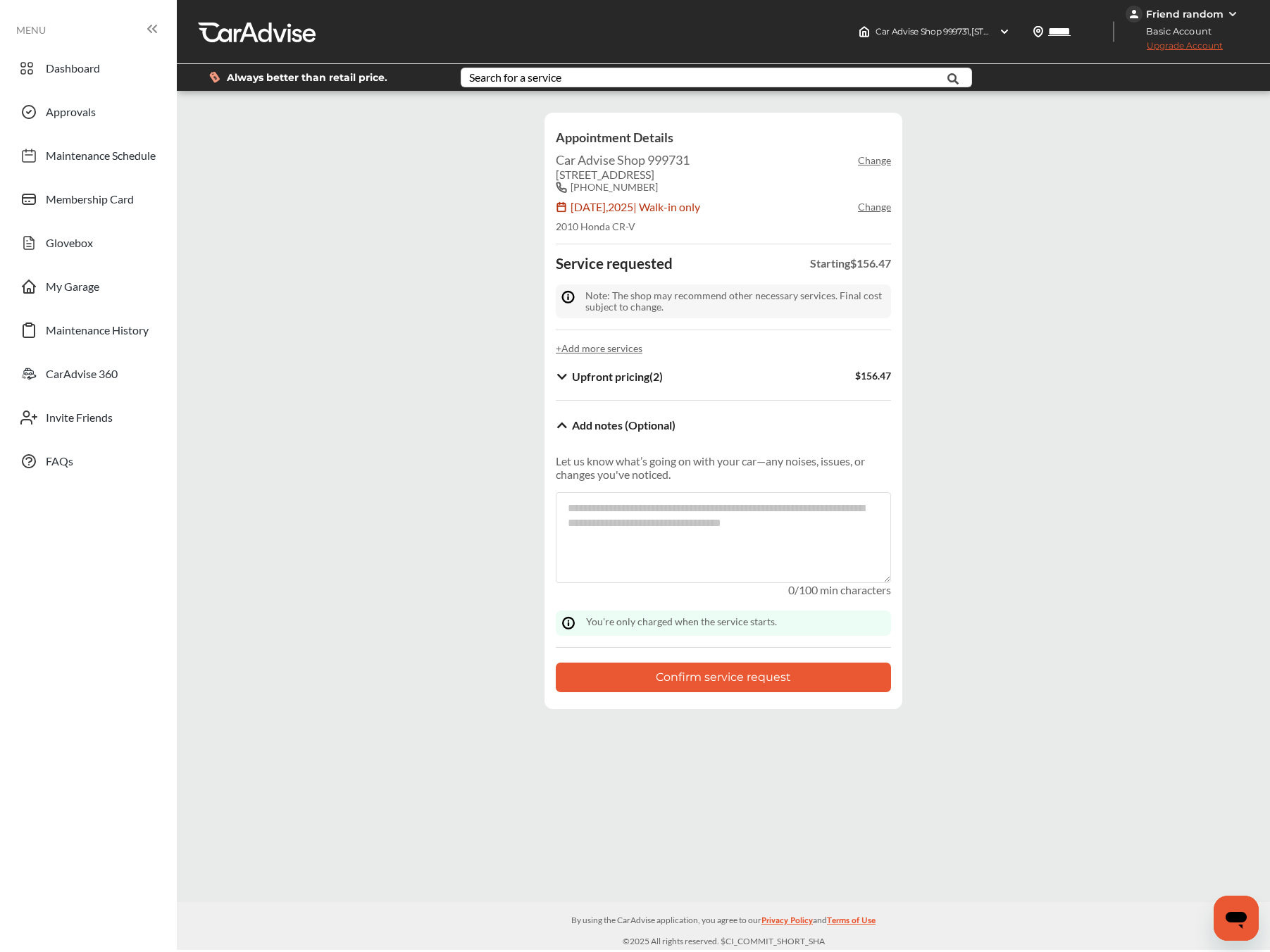
click at [590, 428] on b "Add notes (Optional)" at bounding box center [624, 425] width 104 height 13
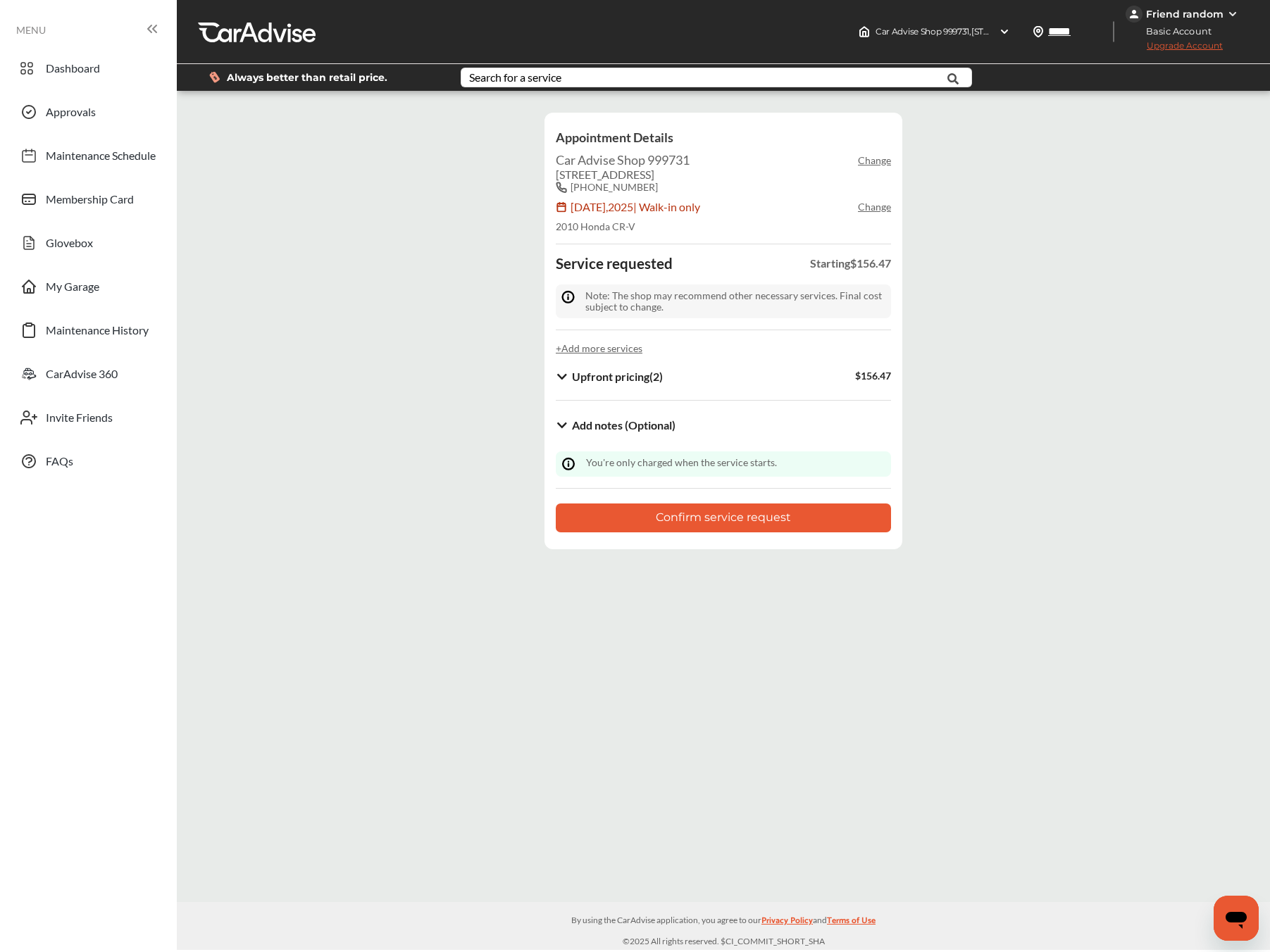
click at [622, 526] on button "Confirm service request" at bounding box center [723, 518] width 335 height 29
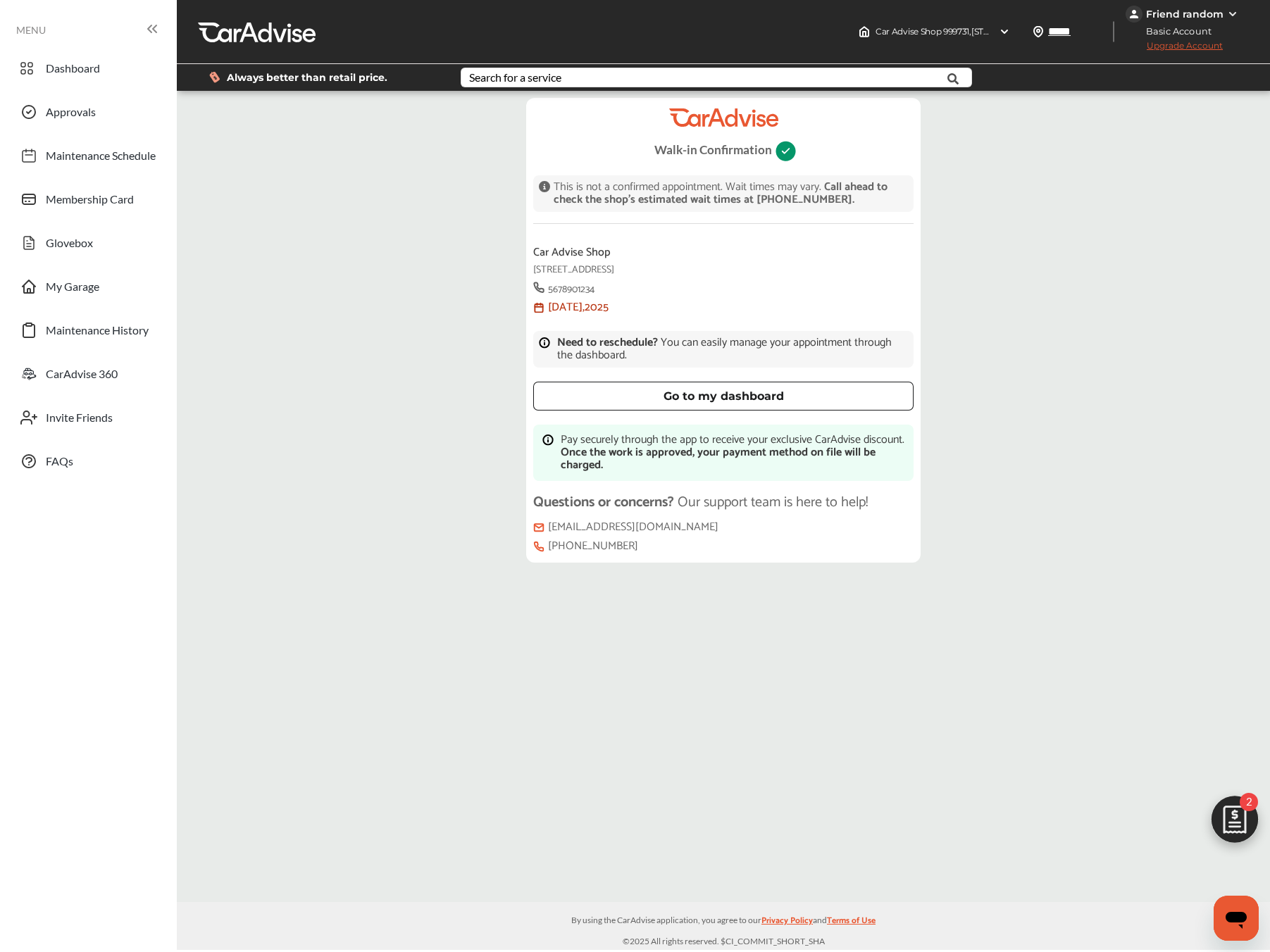
scroll to position [170, 0]
click at [102, 76] on link "Dashboard" at bounding box center [87, 68] width 150 height 37
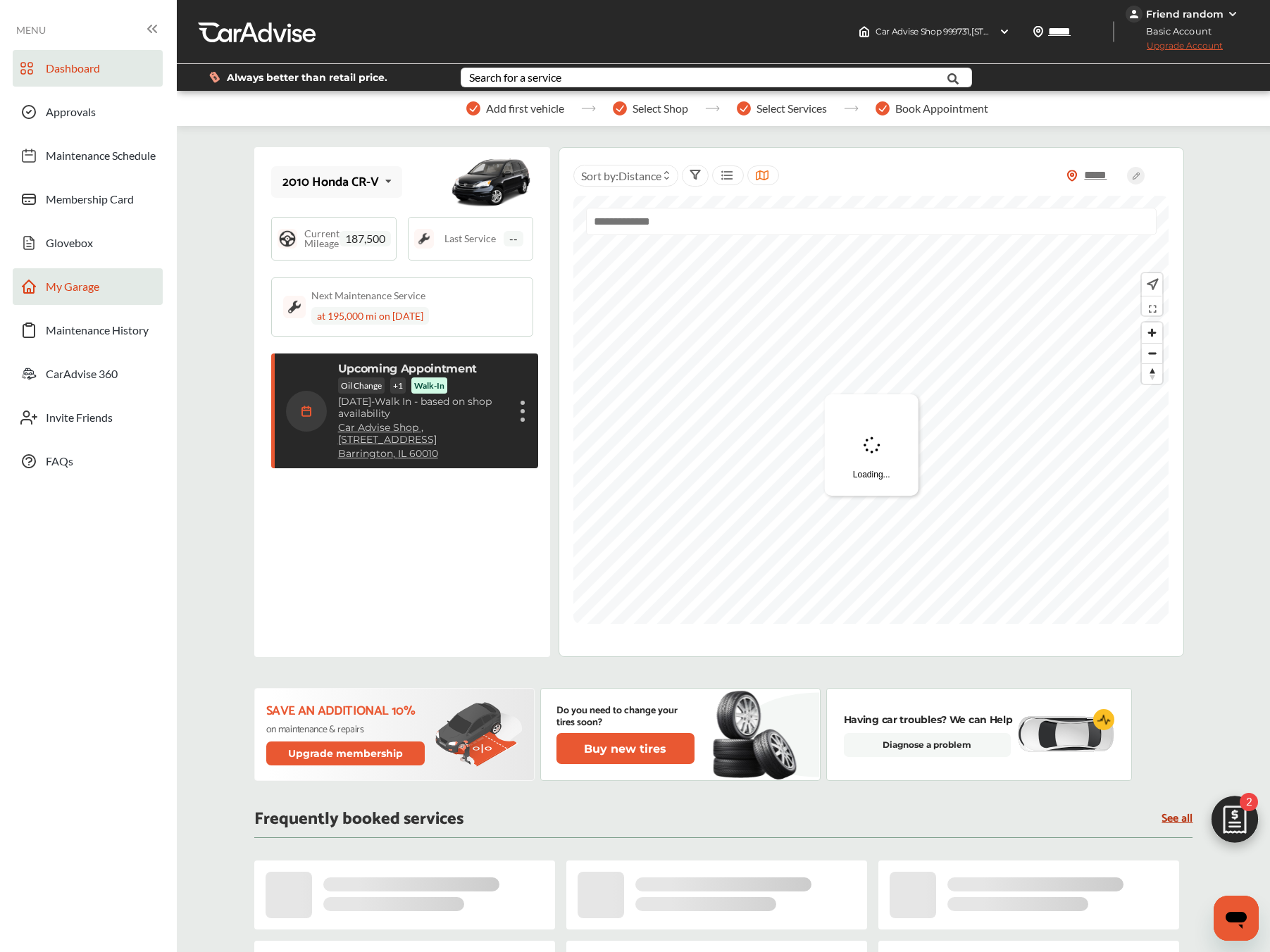
click at [119, 297] on link "My Garage" at bounding box center [87, 286] width 150 height 37
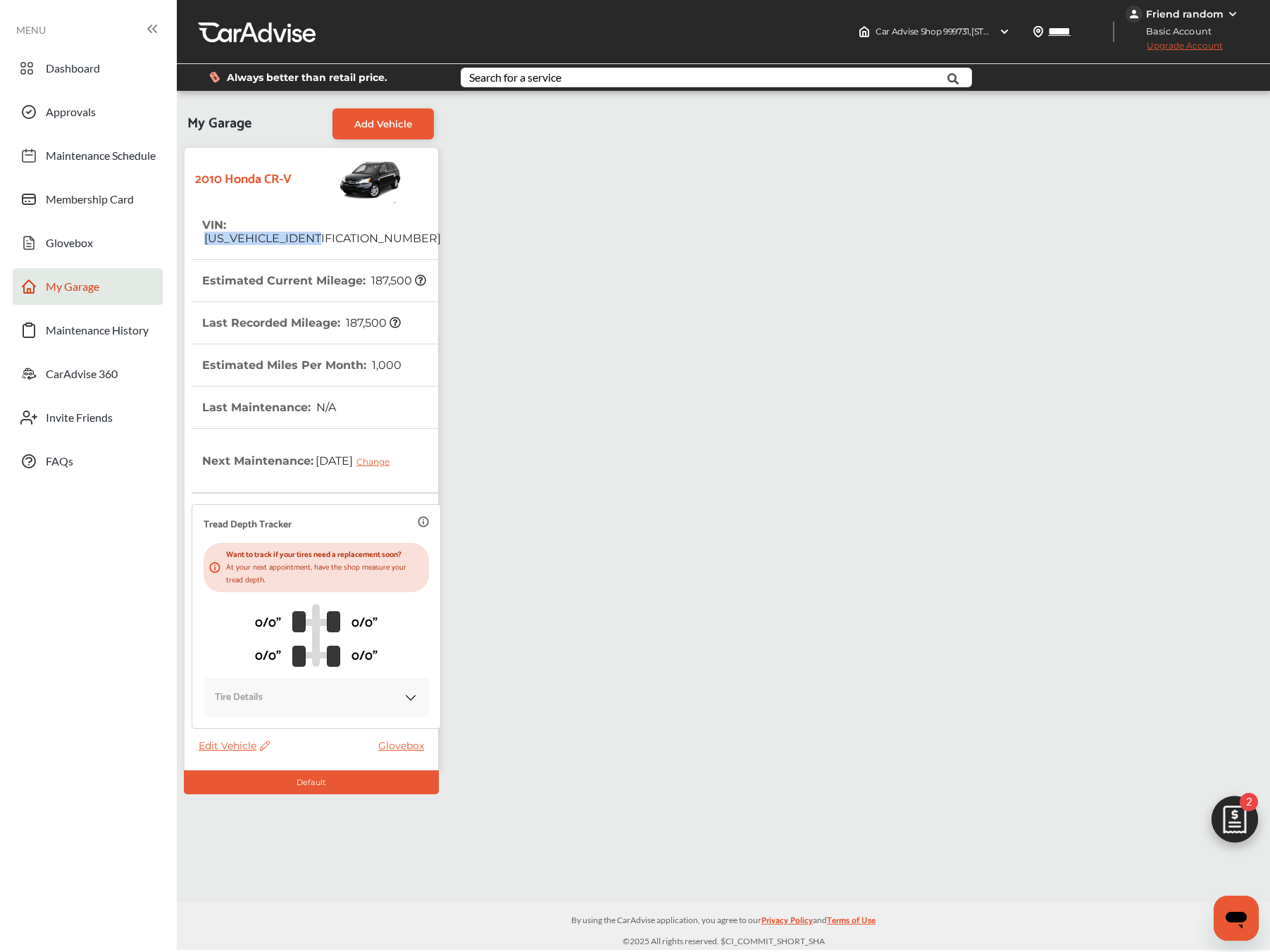
drag, startPoint x: 228, startPoint y: 225, endPoint x: 416, endPoint y: 223, distance: 188.0
click at [416, 223] on tr "VIN : 3CZRE3H32AG703289" at bounding box center [316, 232] width 249 height 56
copy th "3CZRE3H32AG703289"
click at [97, 107] on link "Approvals" at bounding box center [87, 112] width 150 height 37
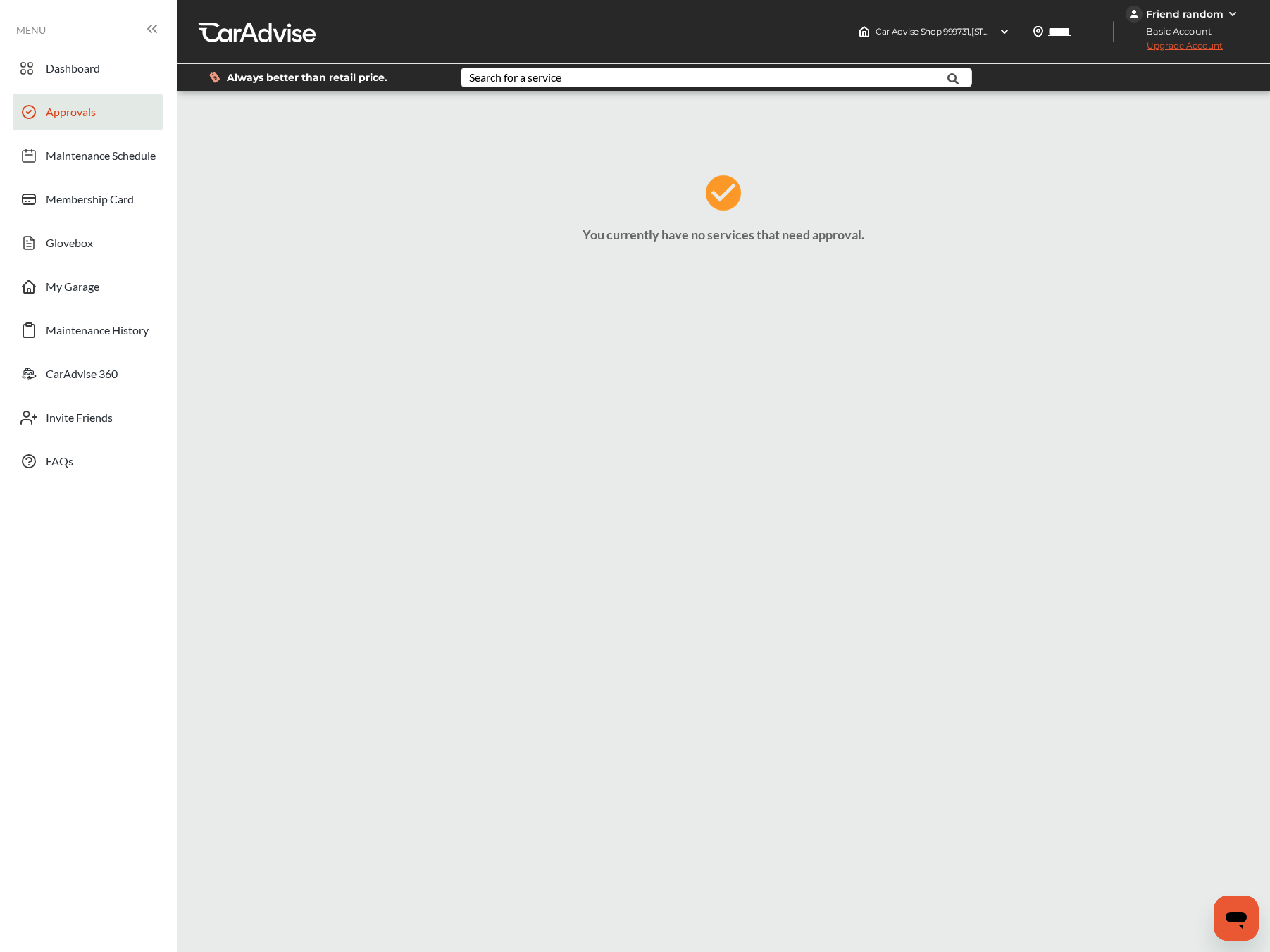
click at [69, 90] on div "Dashboard Approvals Maintenance Schedule Membership Card Glovebox My Garage Mai…" at bounding box center [88, 265] width 163 height 430
click at [68, 78] on span "Dashboard" at bounding box center [72, 70] width 54 height 19
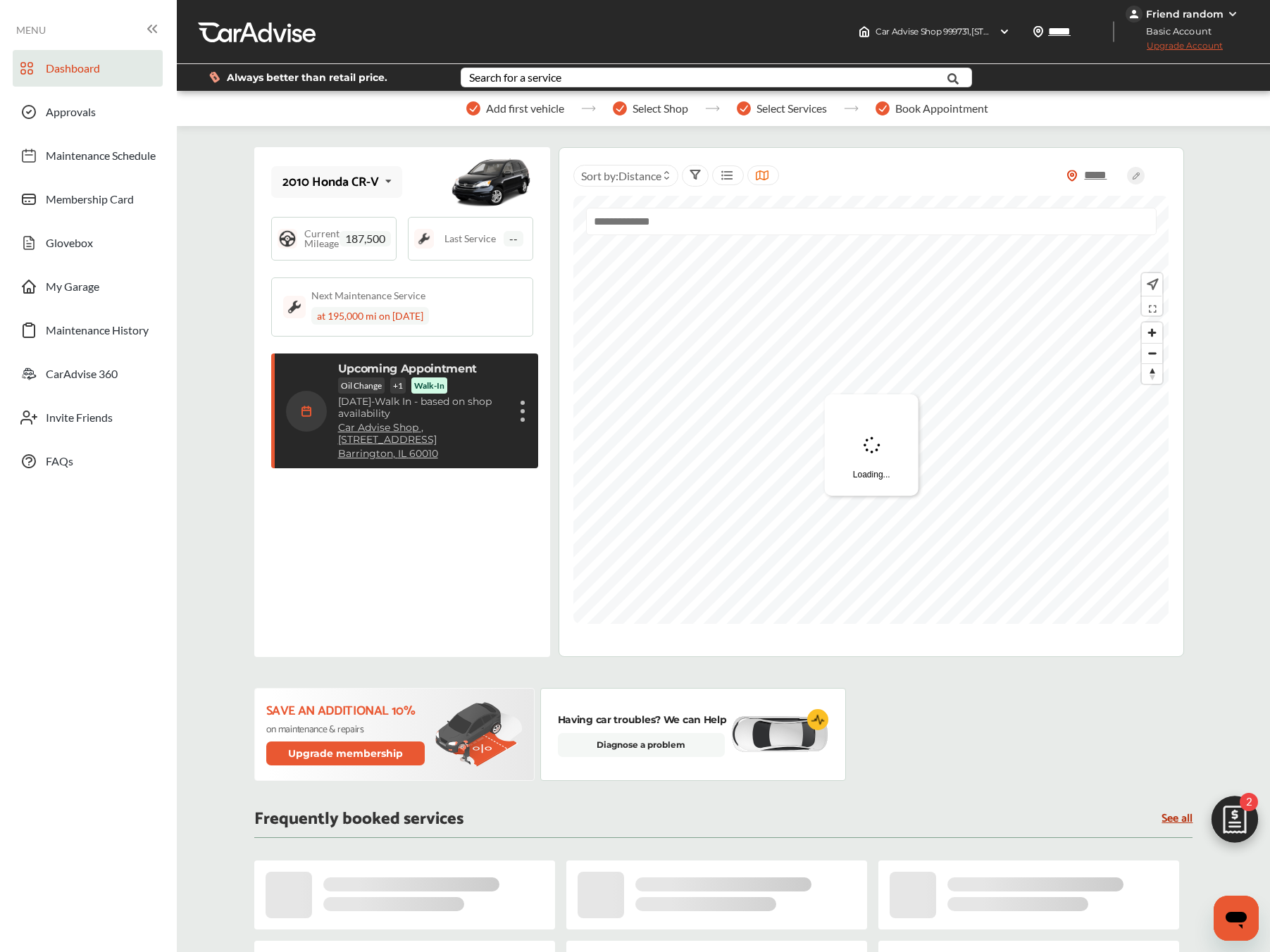
scroll to position [170, 0]
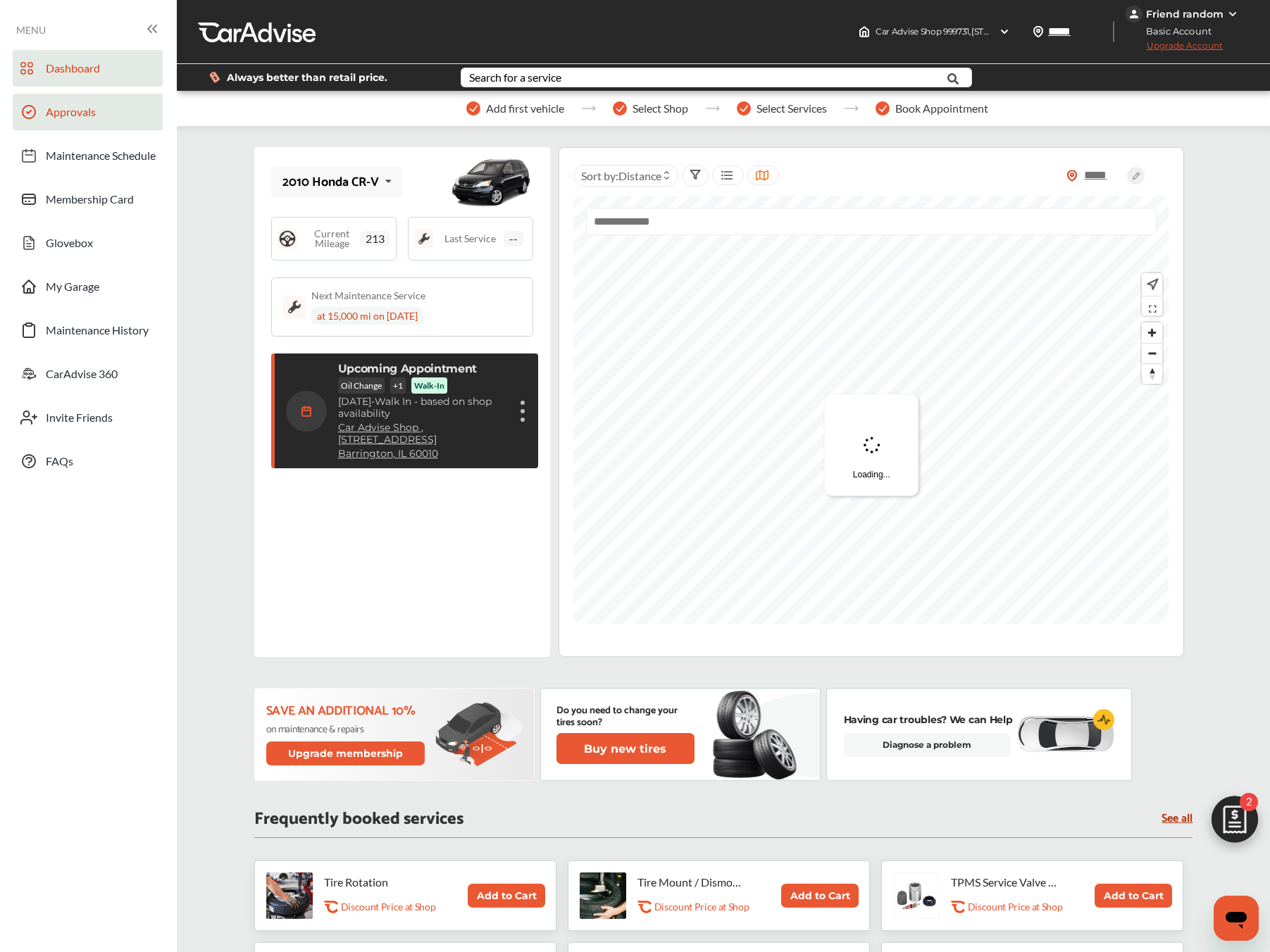
scroll to position [170, 0]
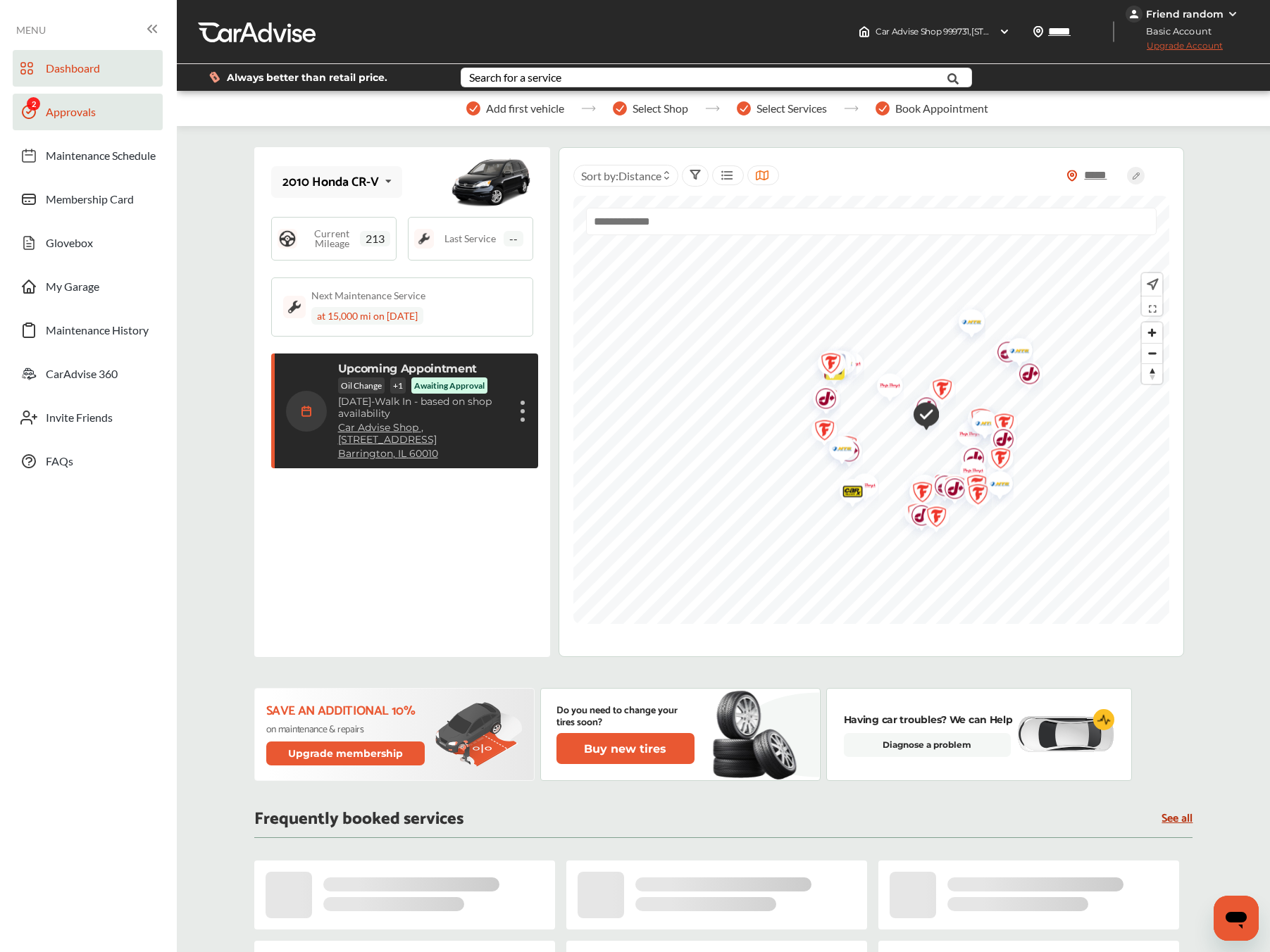
click at [110, 111] on link "Approvals" at bounding box center [87, 112] width 150 height 37
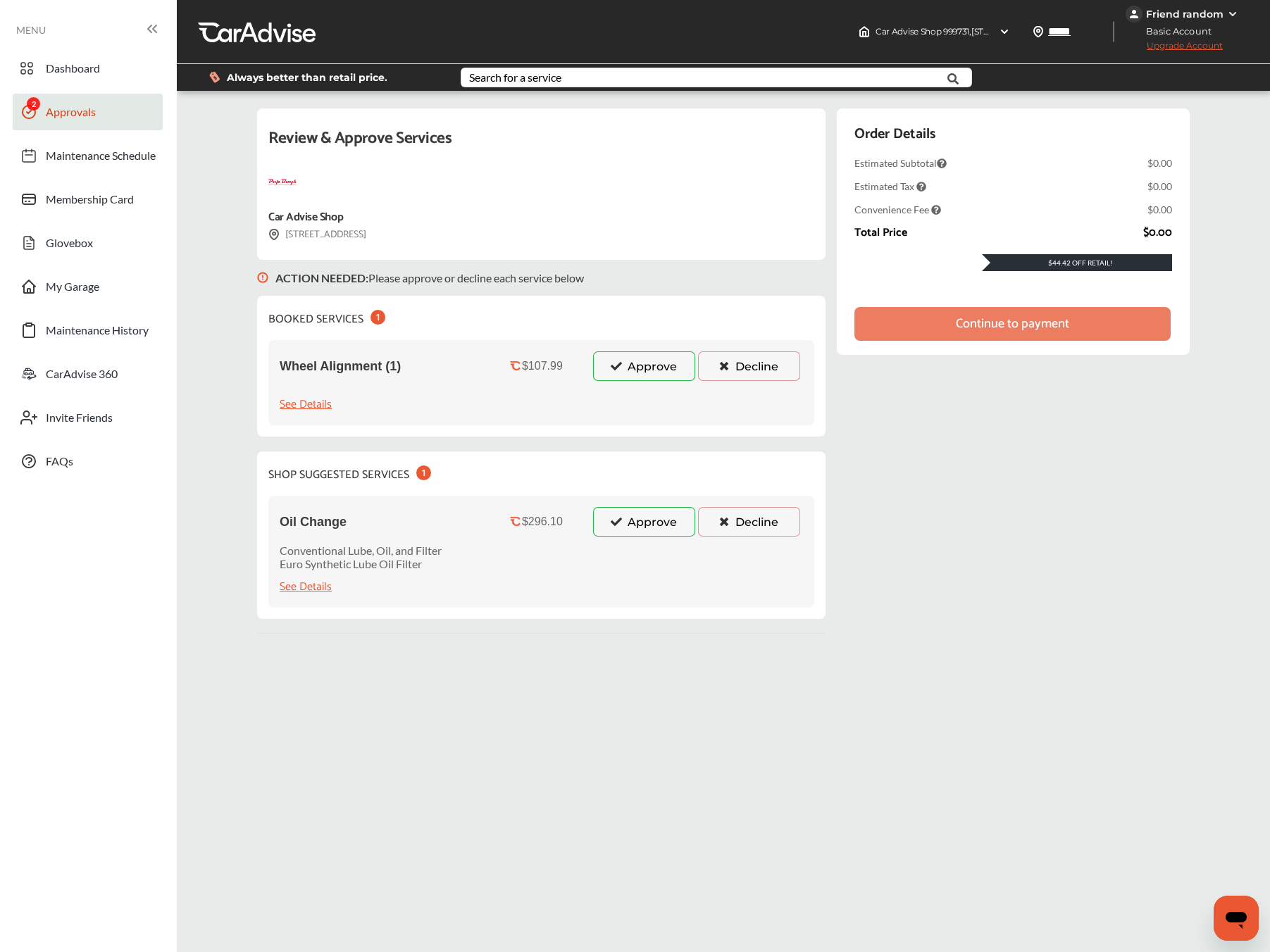
click at [643, 385] on div "Wheel Alignment (1) $107.99 Approve Decline See Details" at bounding box center [542, 383] width 546 height 85
click at [643, 374] on button "Approve" at bounding box center [644, 366] width 102 height 30
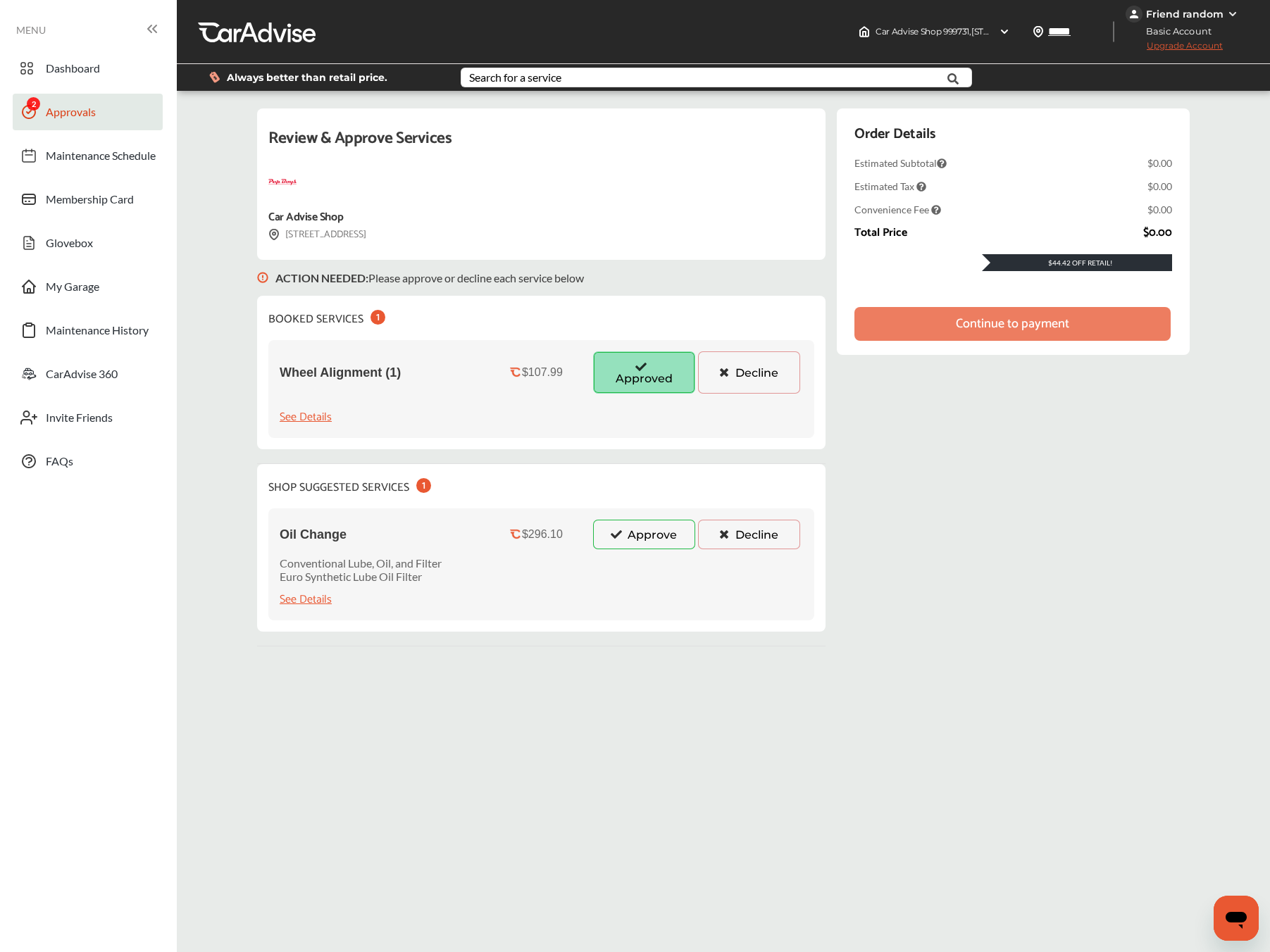
click at [619, 539] on icon at bounding box center [616, 533] width 13 height 10
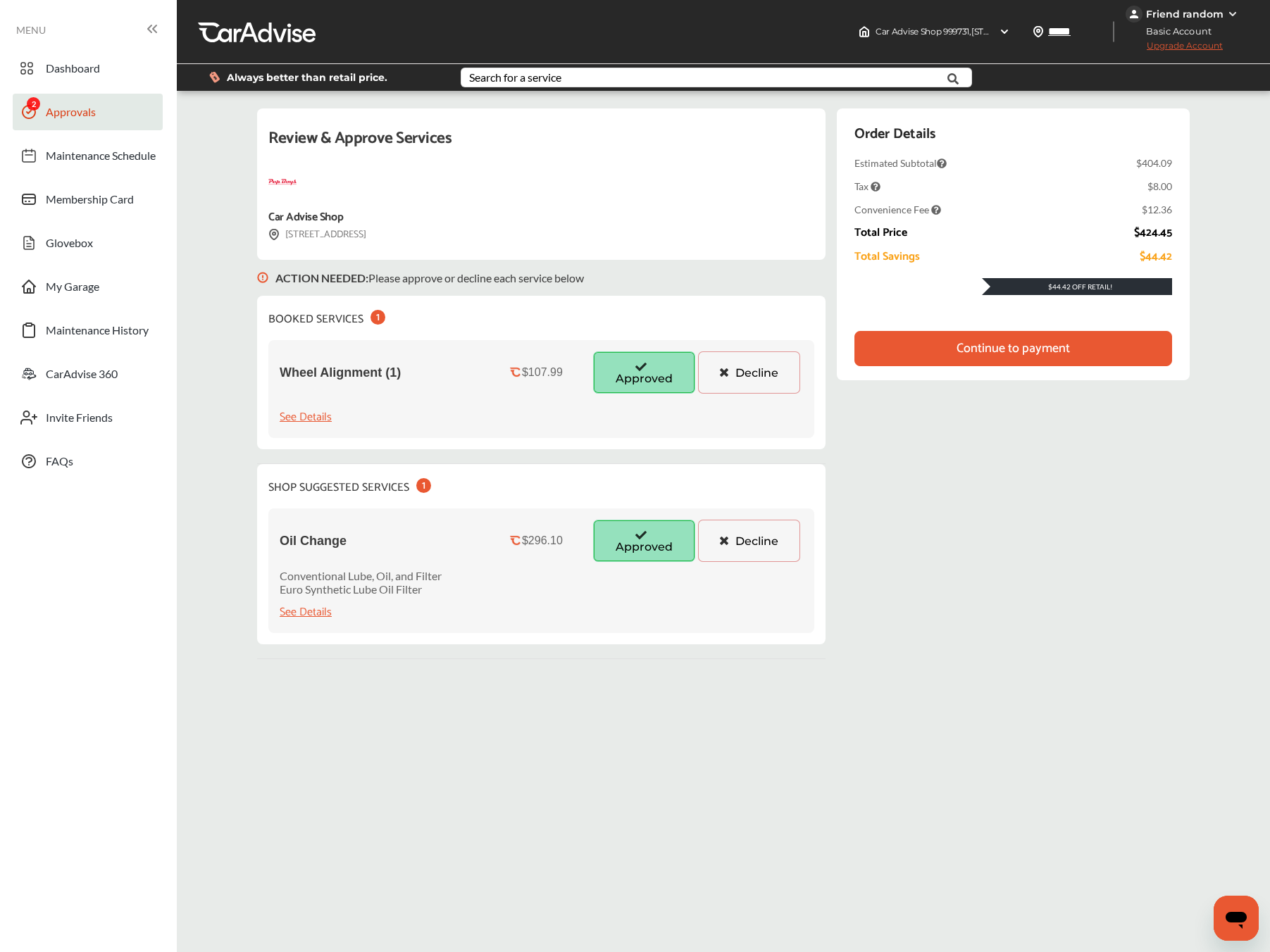
click at [946, 345] on div "Continue to payment" at bounding box center [1013, 348] width 318 height 35
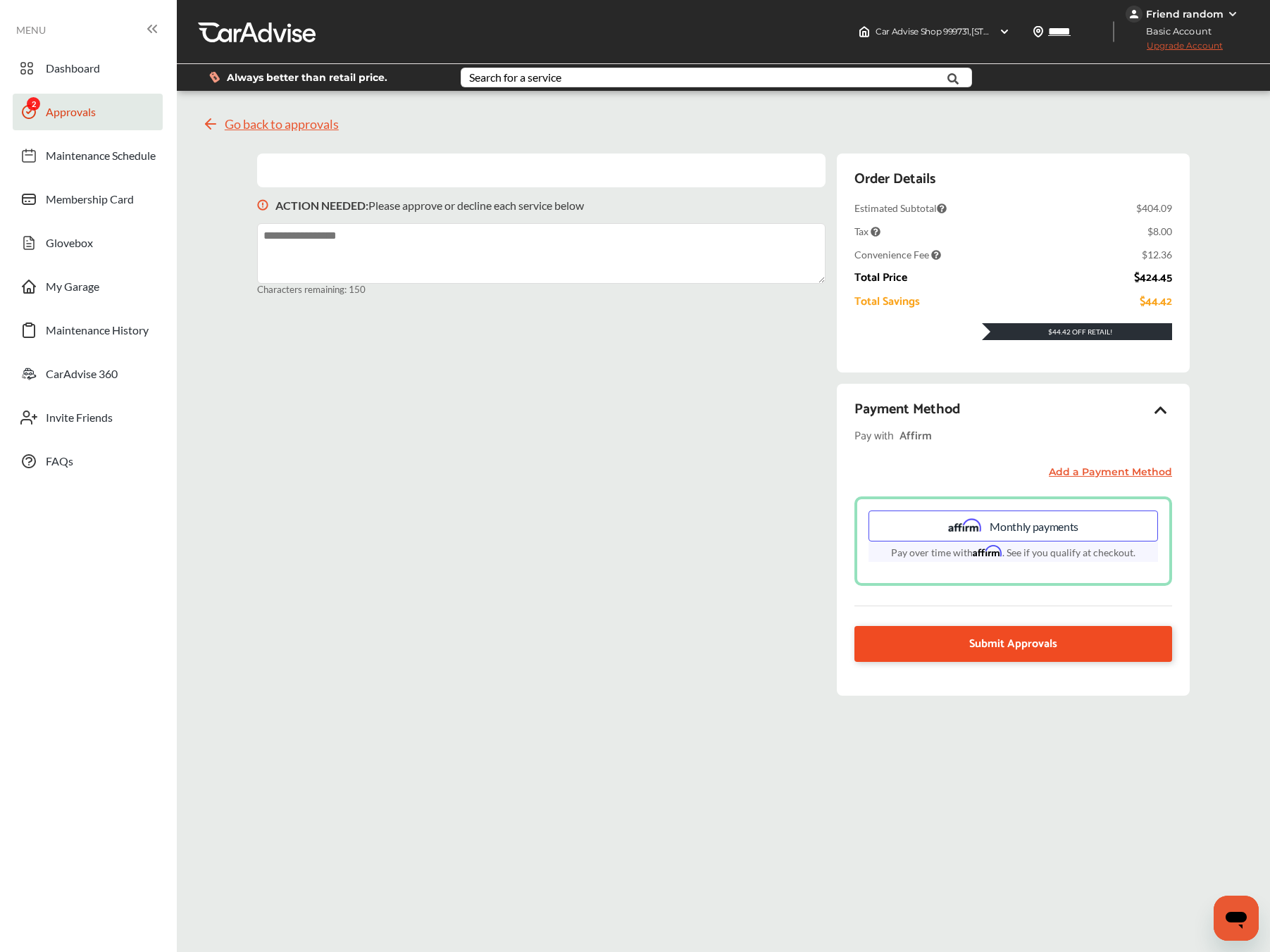
click at [1013, 657] on link "Submit Approvals" at bounding box center [1013, 644] width 318 height 36
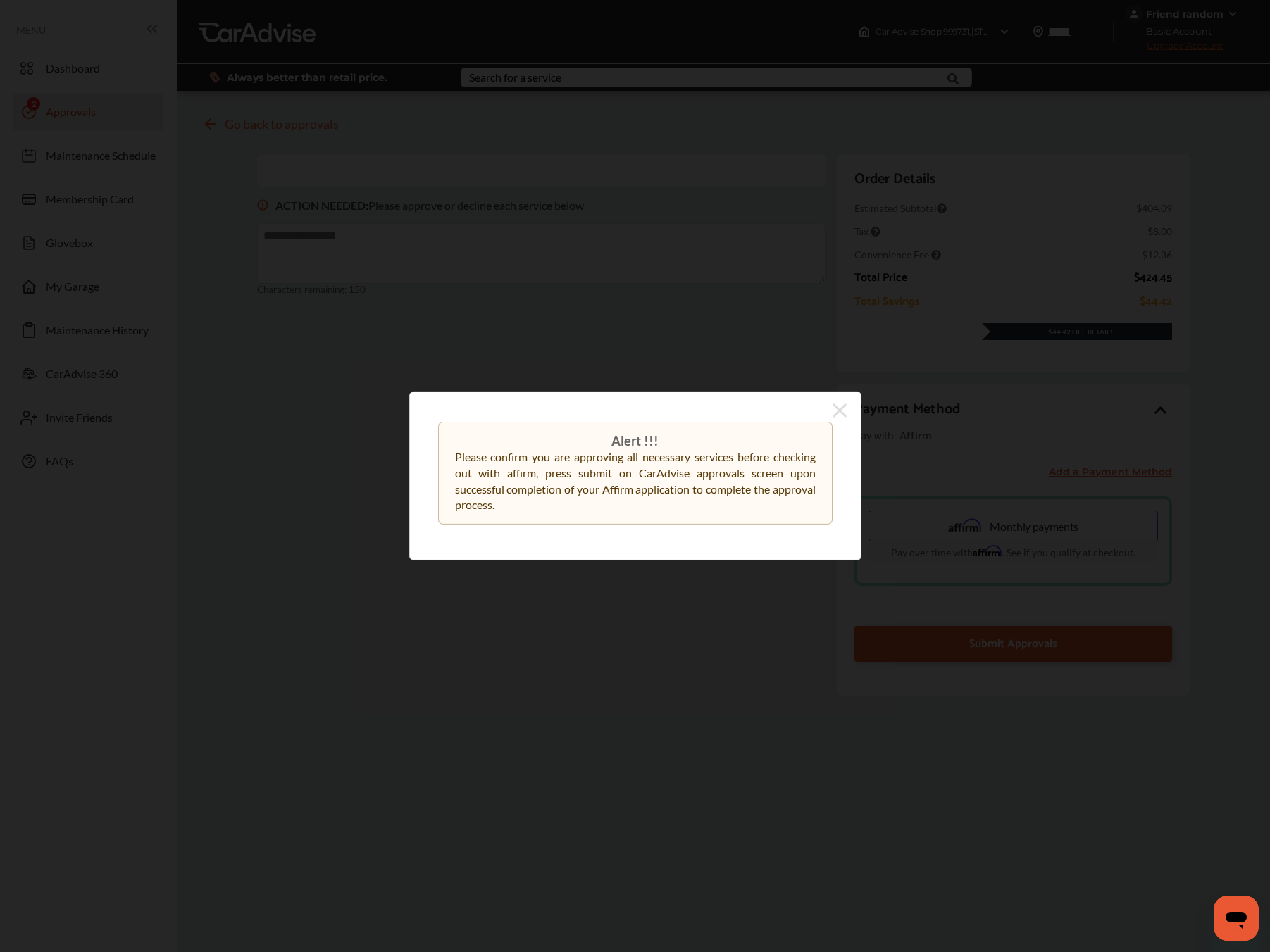
click at [847, 410] on div "Alert !!! Please confirm you are approving all necessary services before checki…" at bounding box center [635, 476] width 452 height 169
click at [842, 410] on icon at bounding box center [839, 410] width 14 height 22
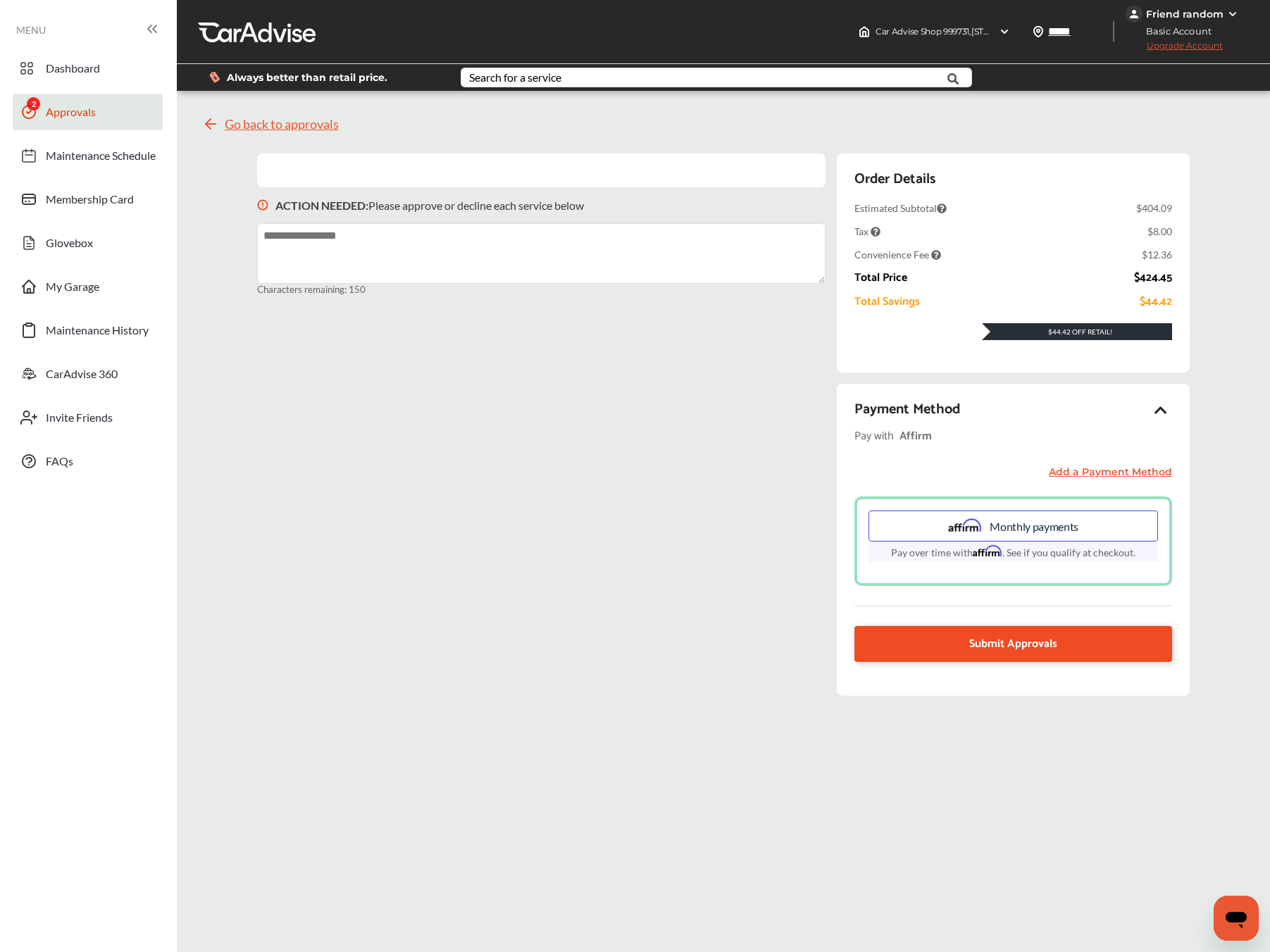
click at [1025, 630] on link "Submit Approvals" at bounding box center [1013, 644] width 318 height 36
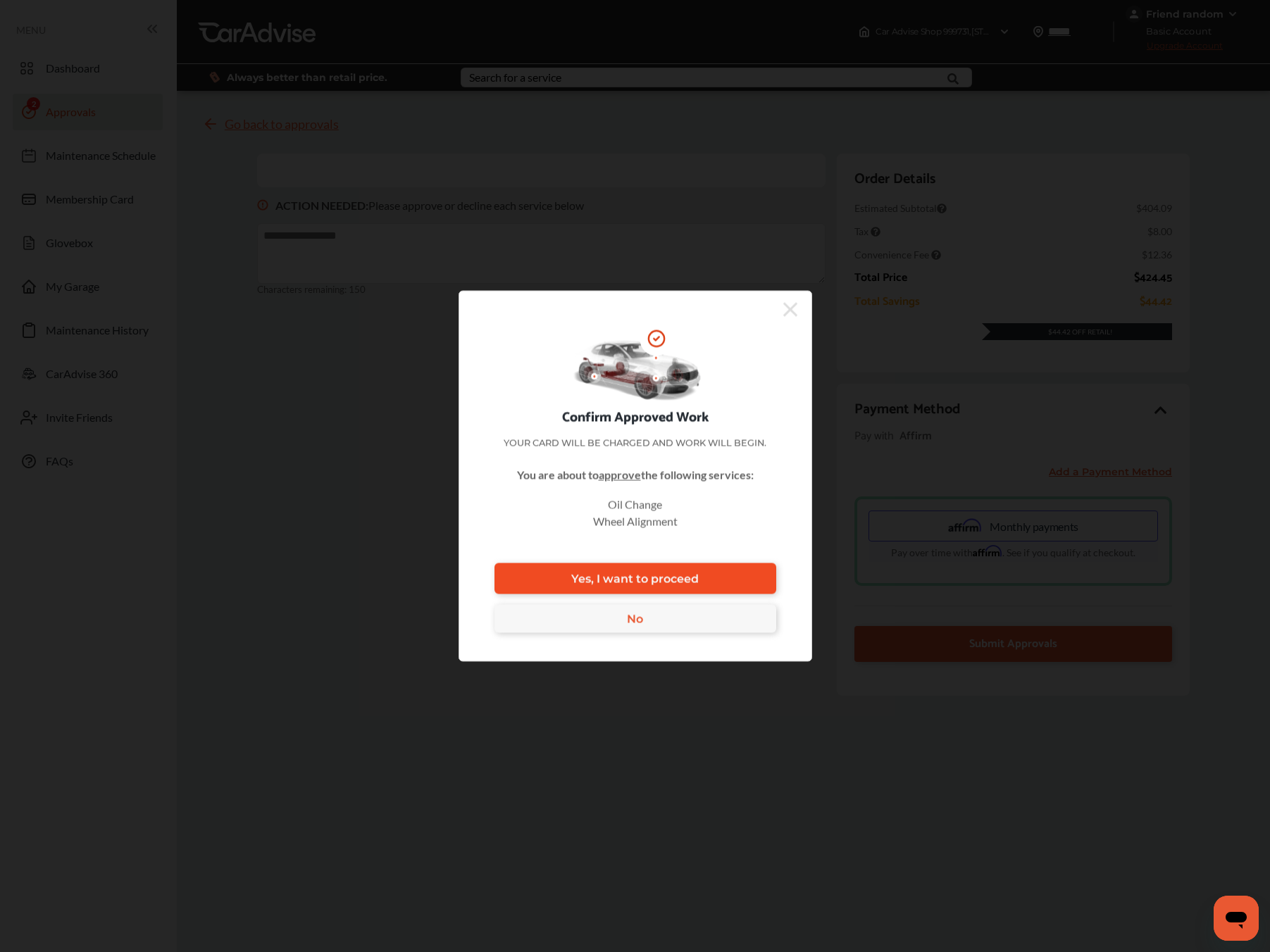
click at [732, 580] on link "Yes, I want to proceed" at bounding box center [636, 579] width 282 height 31
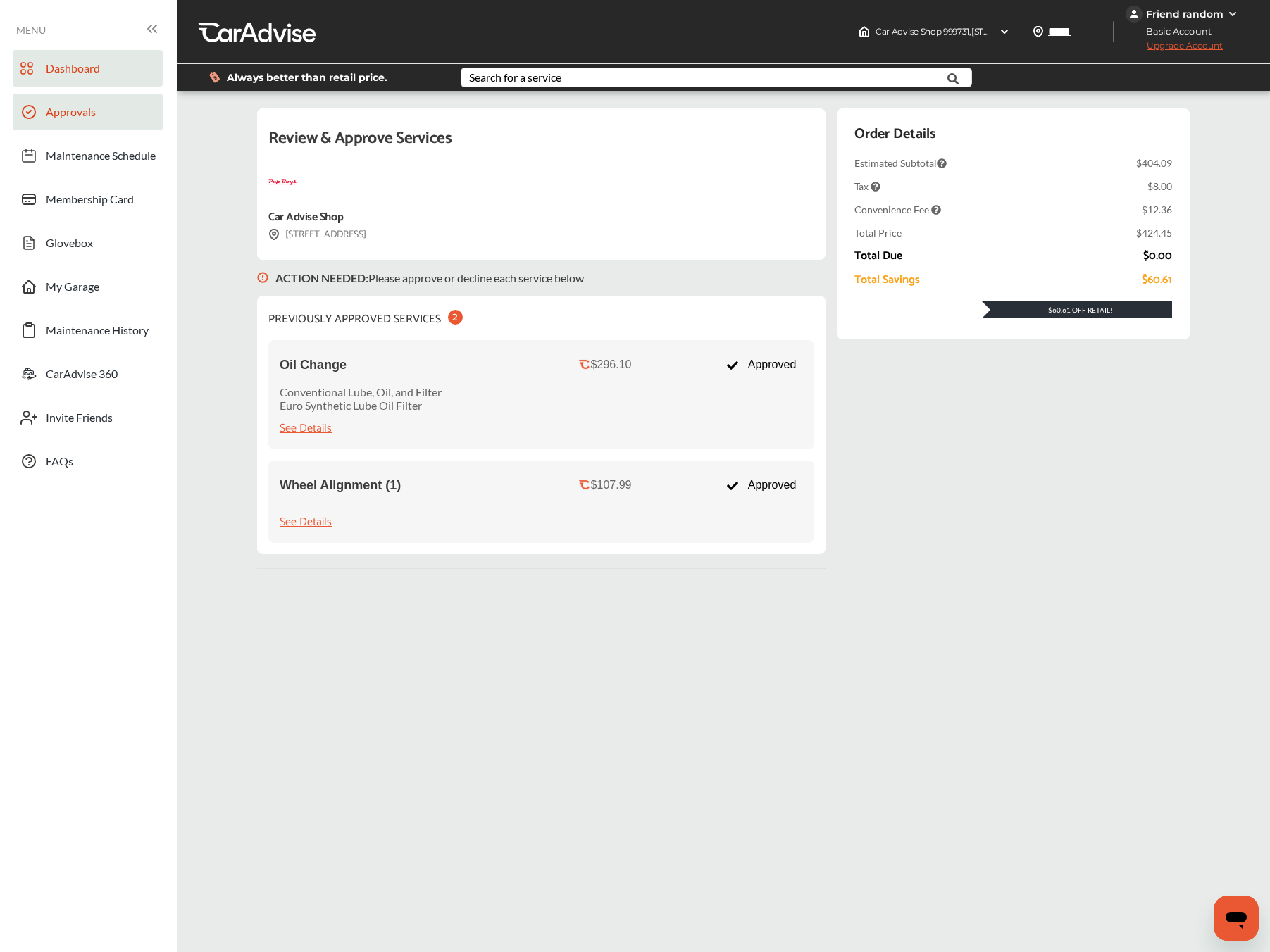
click at [117, 54] on link "Dashboard" at bounding box center [87, 68] width 150 height 37
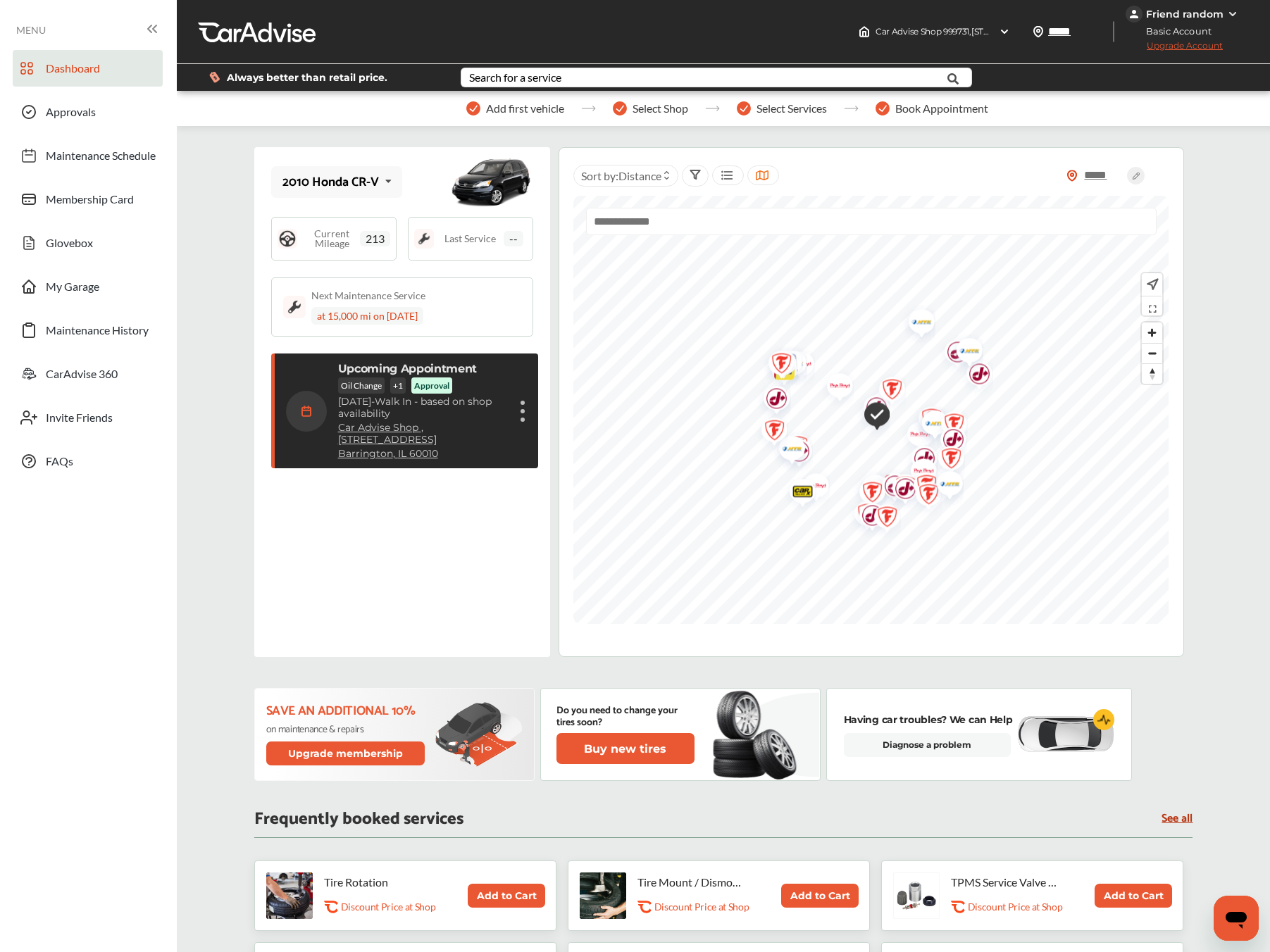
click at [529, 405] on div "Upcoming Appointment Oil Change + 1 Approval Thursday, Sep 4 - Walk In - based …" at bounding box center [404, 411] width 268 height 115
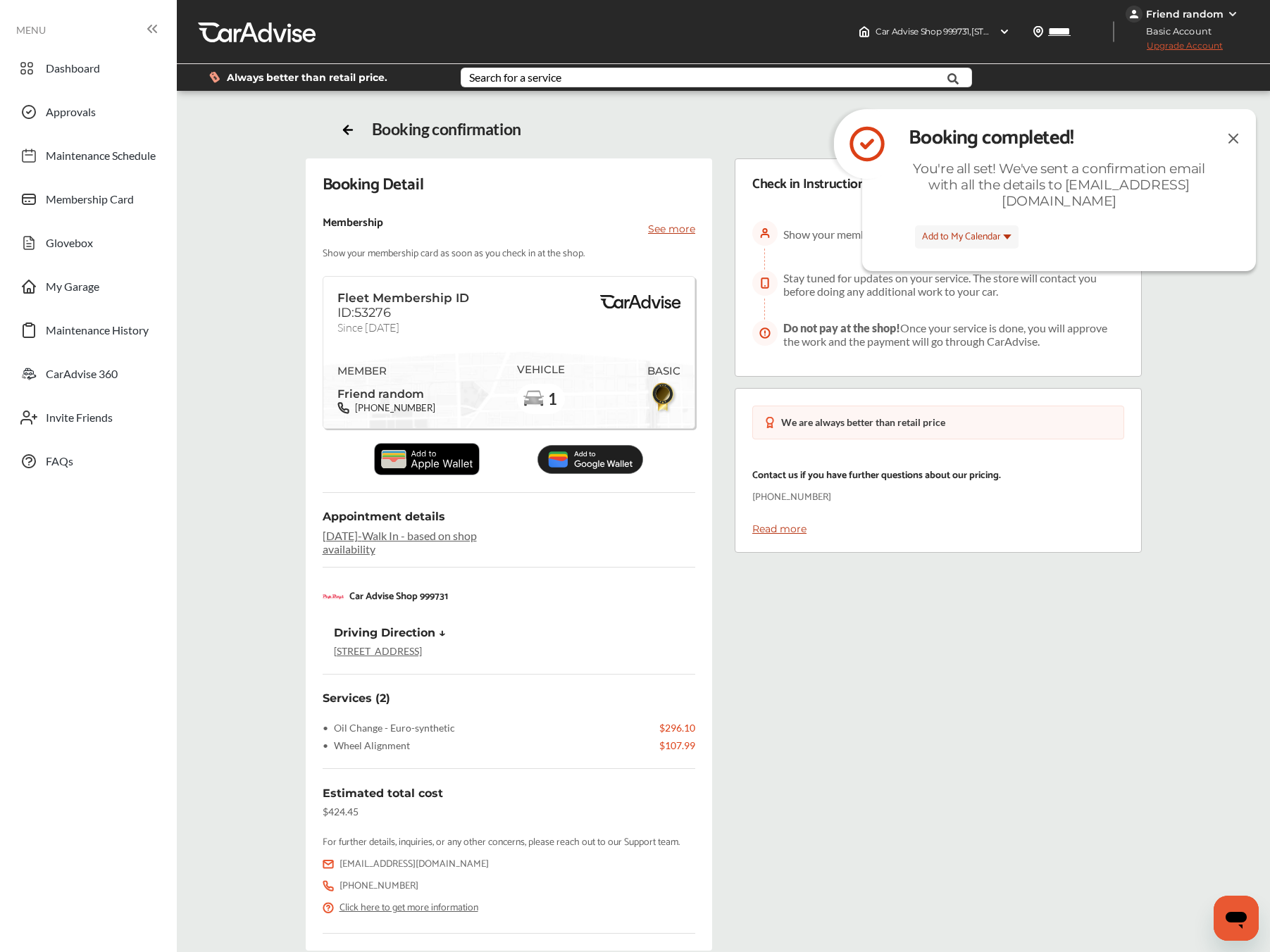
click at [1230, 139] on img at bounding box center [1233, 139] width 17 height 18
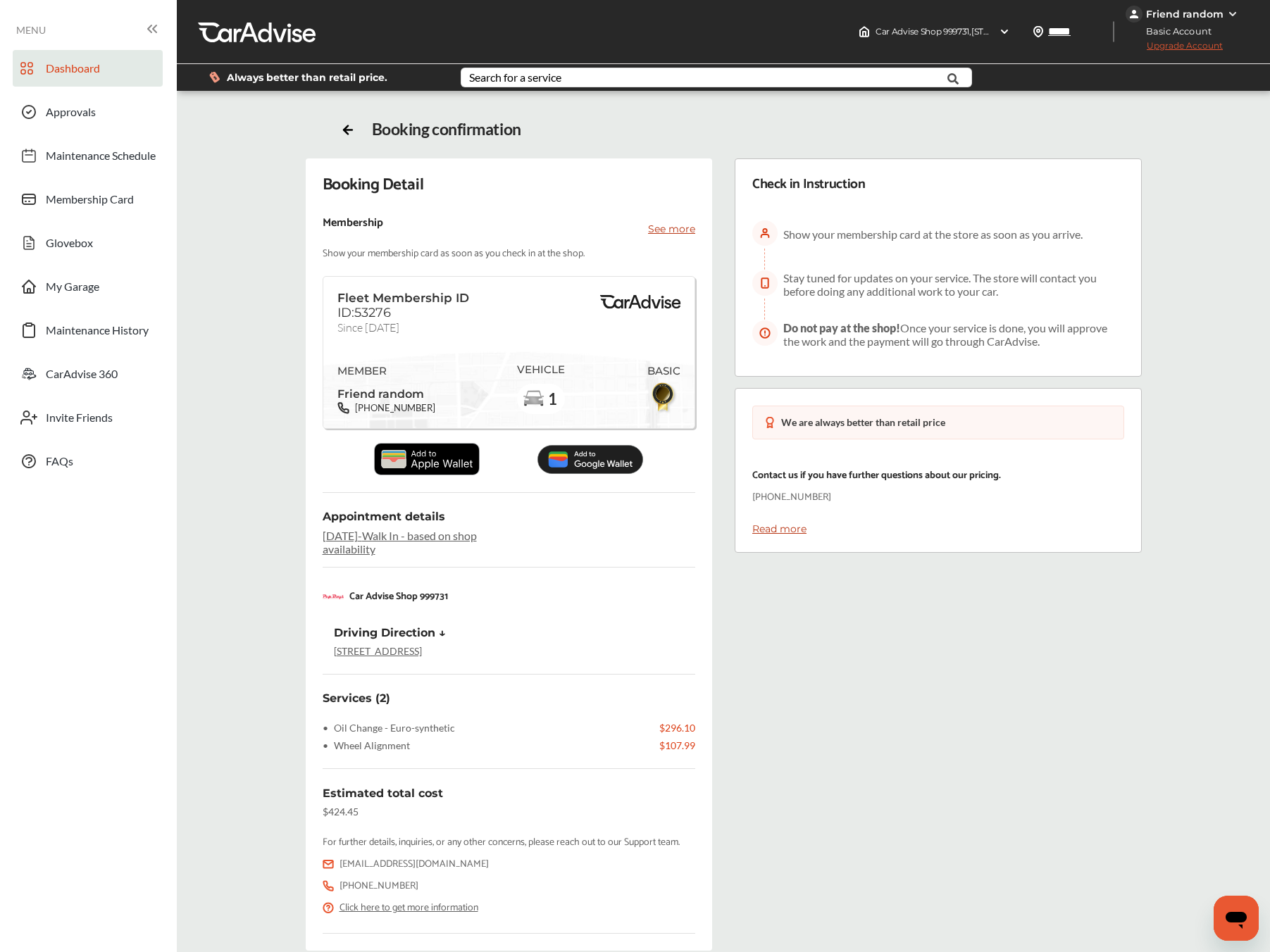
click at [146, 80] on link "Dashboard" at bounding box center [87, 68] width 150 height 37
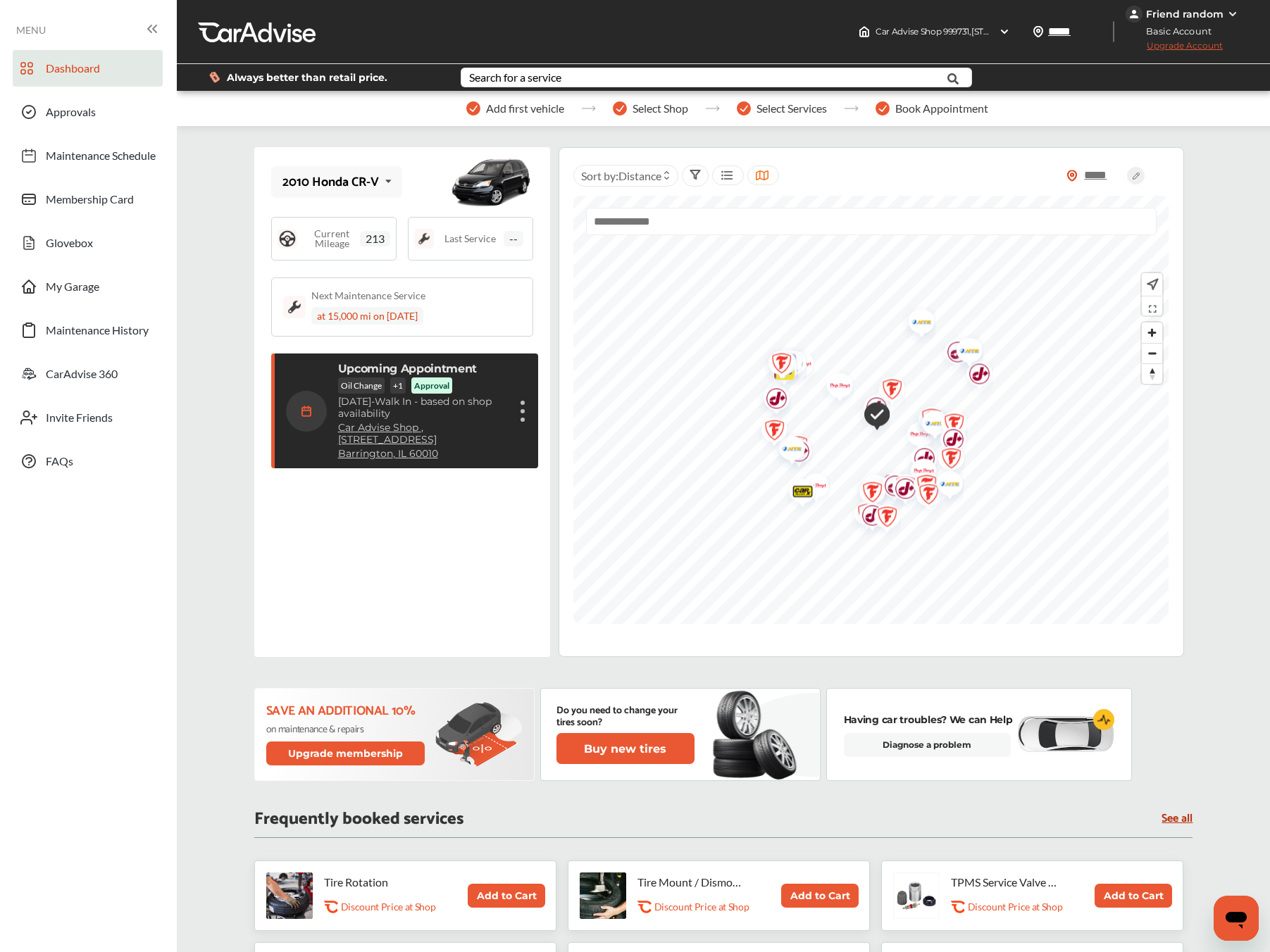
click at [1161, 25] on span "Basic Account" at bounding box center [1174, 31] width 95 height 15
click at [1186, 19] on div "Friend random" at bounding box center [1185, 13] width 78 height 13
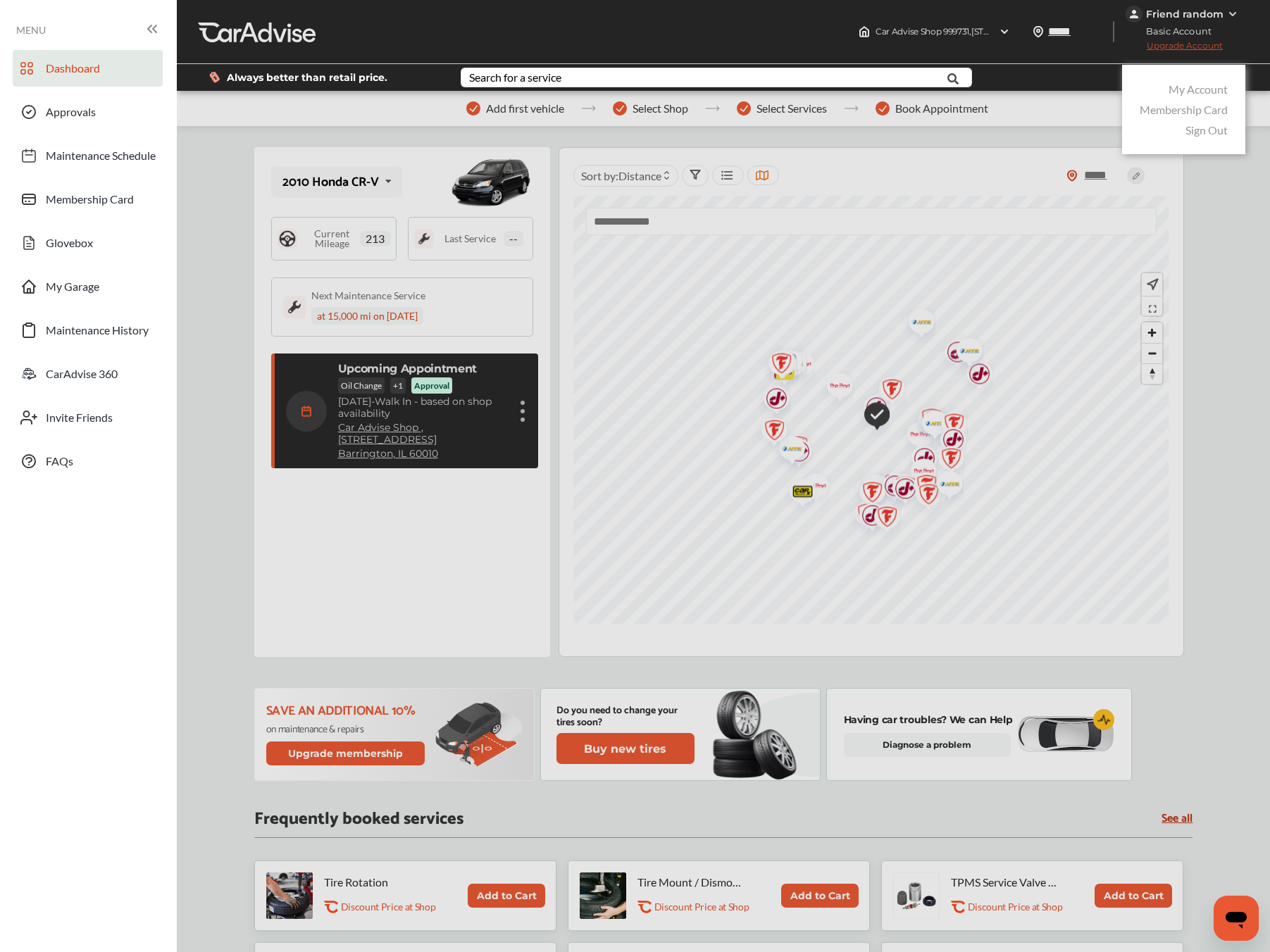
click at [909, 131] on div at bounding box center [635, 511] width 1270 height 1023
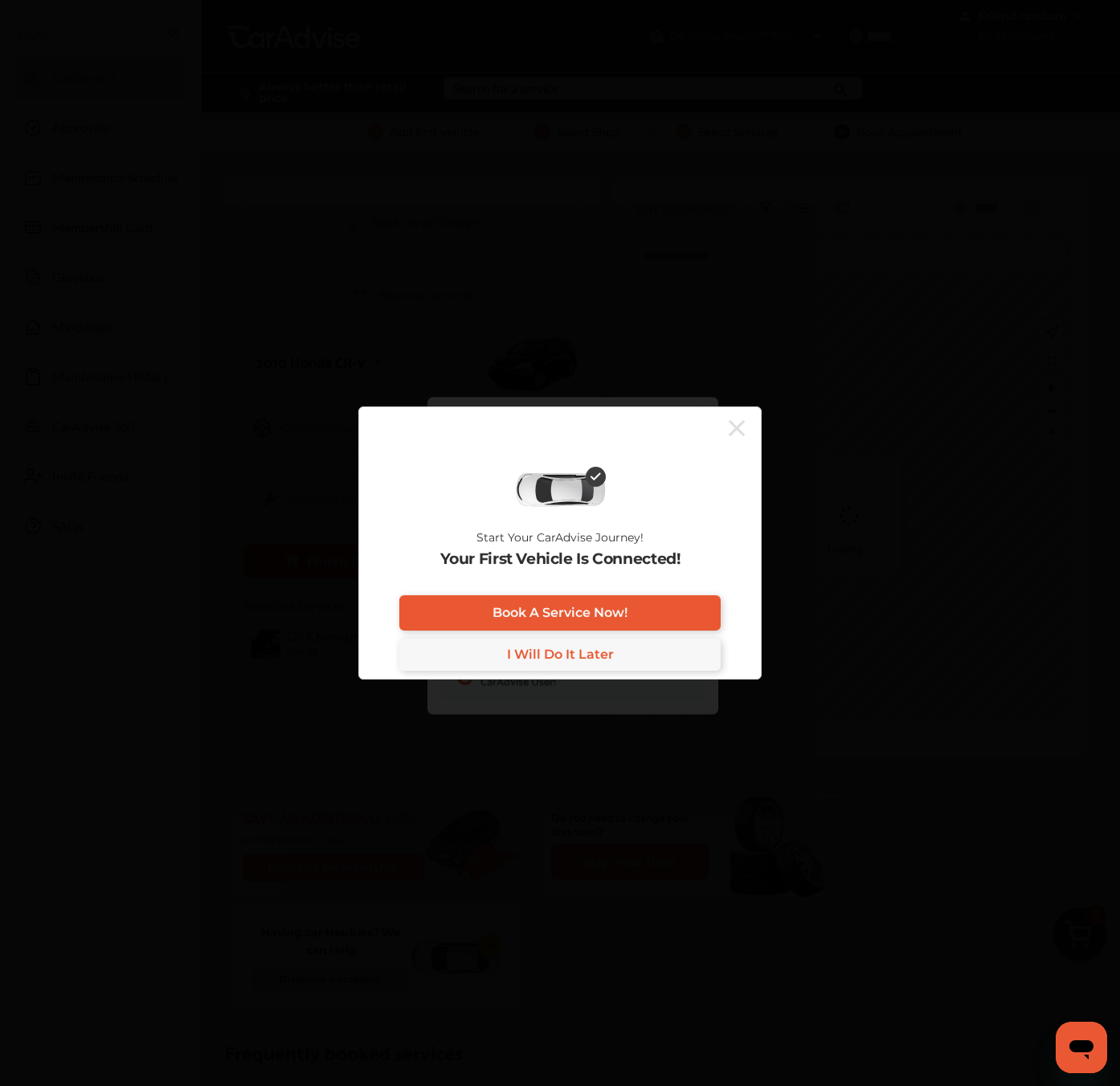
click at [734, 426] on icon at bounding box center [736, 428] width 16 height 16
click at [732, 436] on icon at bounding box center [736, 428] width 16 height 26
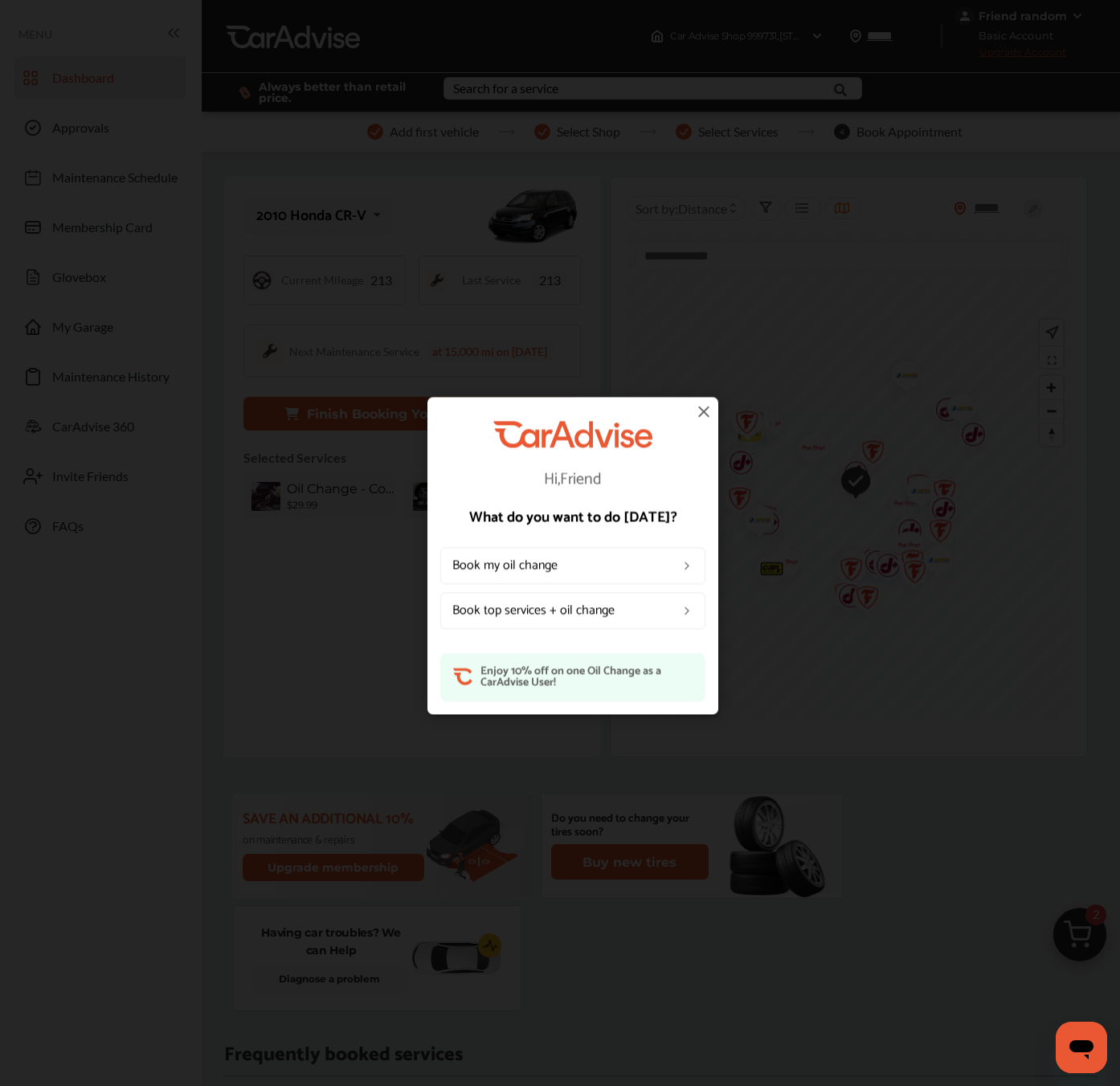
click at [702, 412] on img at bounding box center [704, 411] width 20 height 20
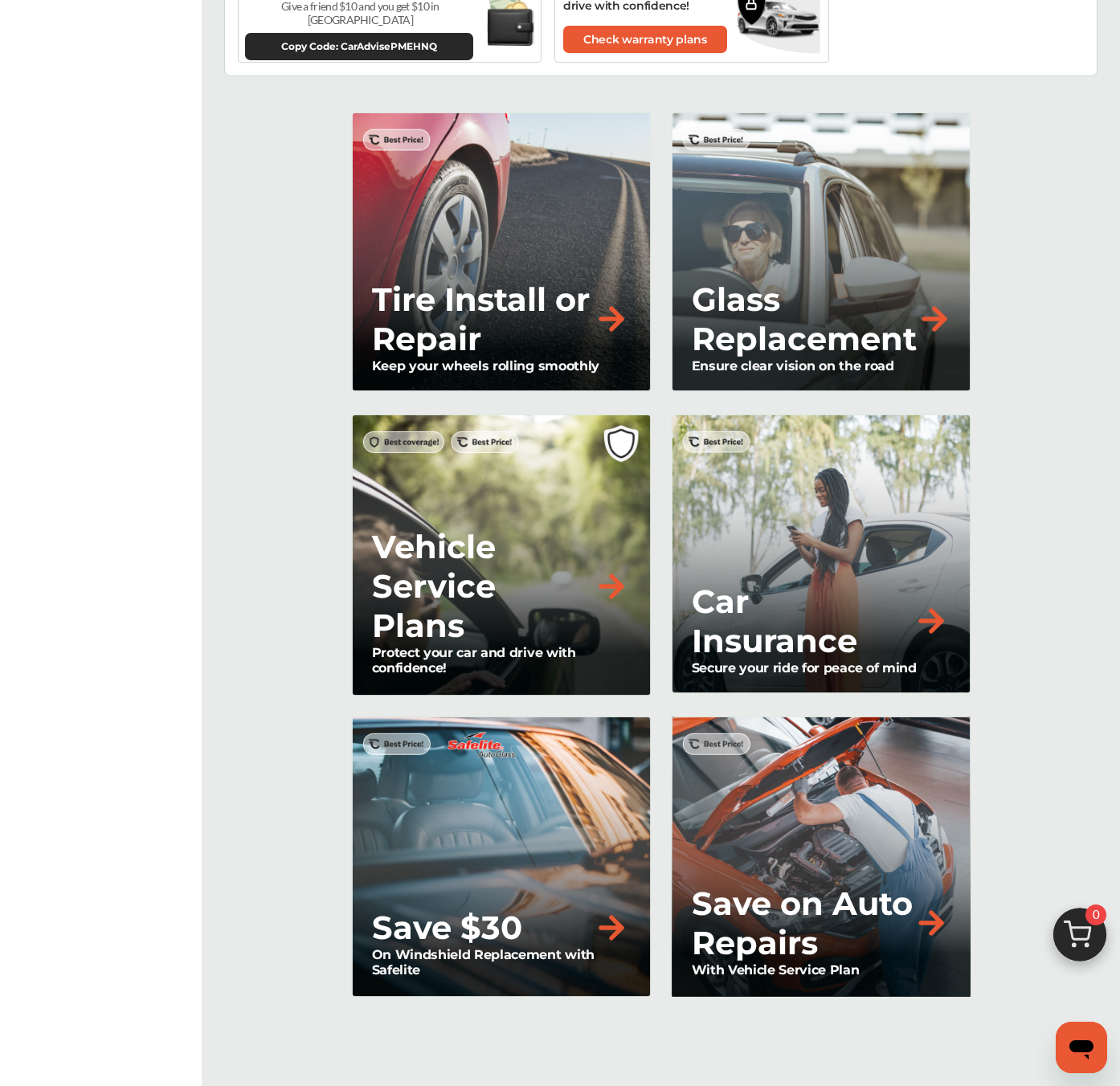
scroll to position [1608, 0]
